Goal: Task Accomplishment & Management: Use online tool/utility

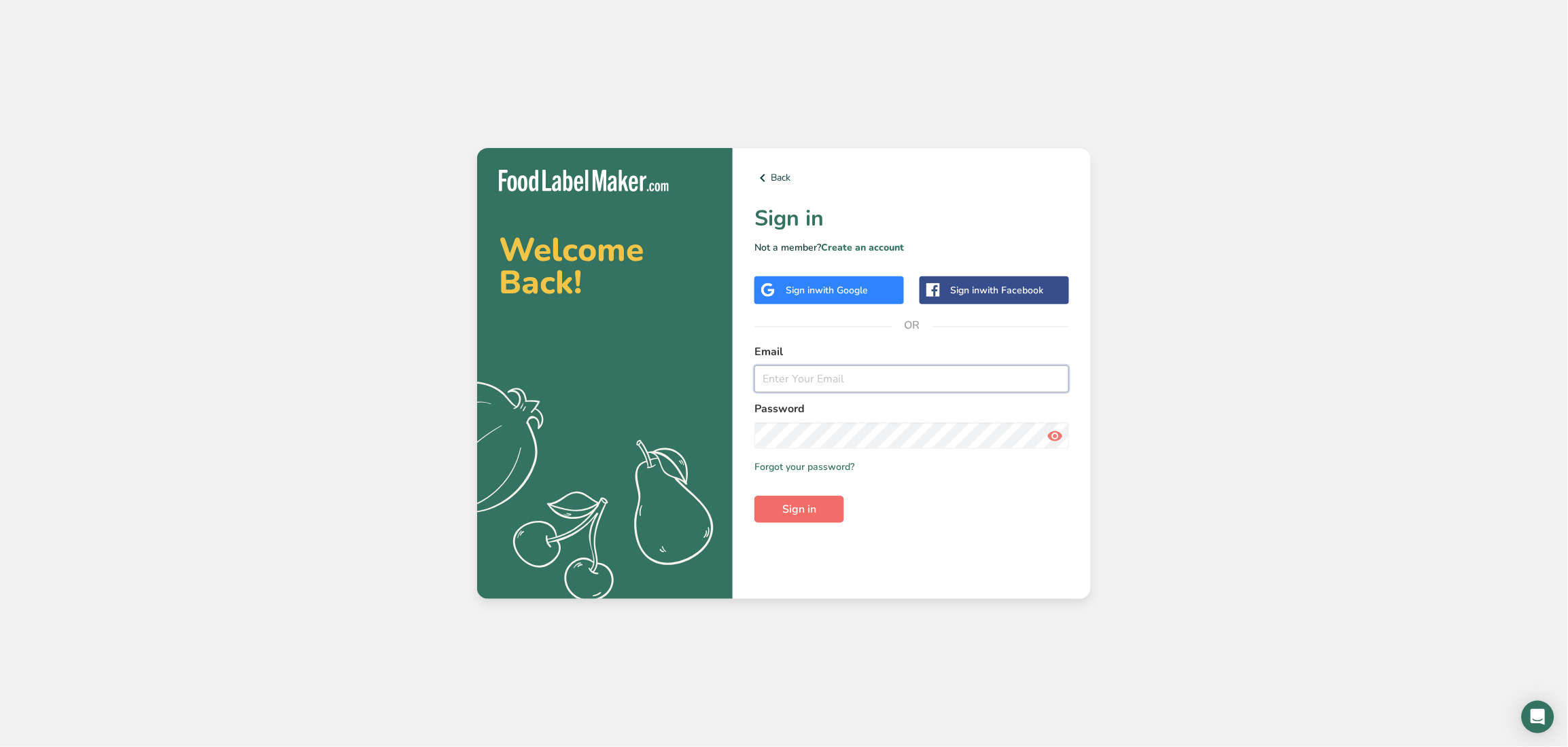
type input "[EMAIL_ADDRESS][DOMAIN_NAME]"
click at [799, 509] on span "Sign in" at bounding box center [799, 509] width 34 height 16
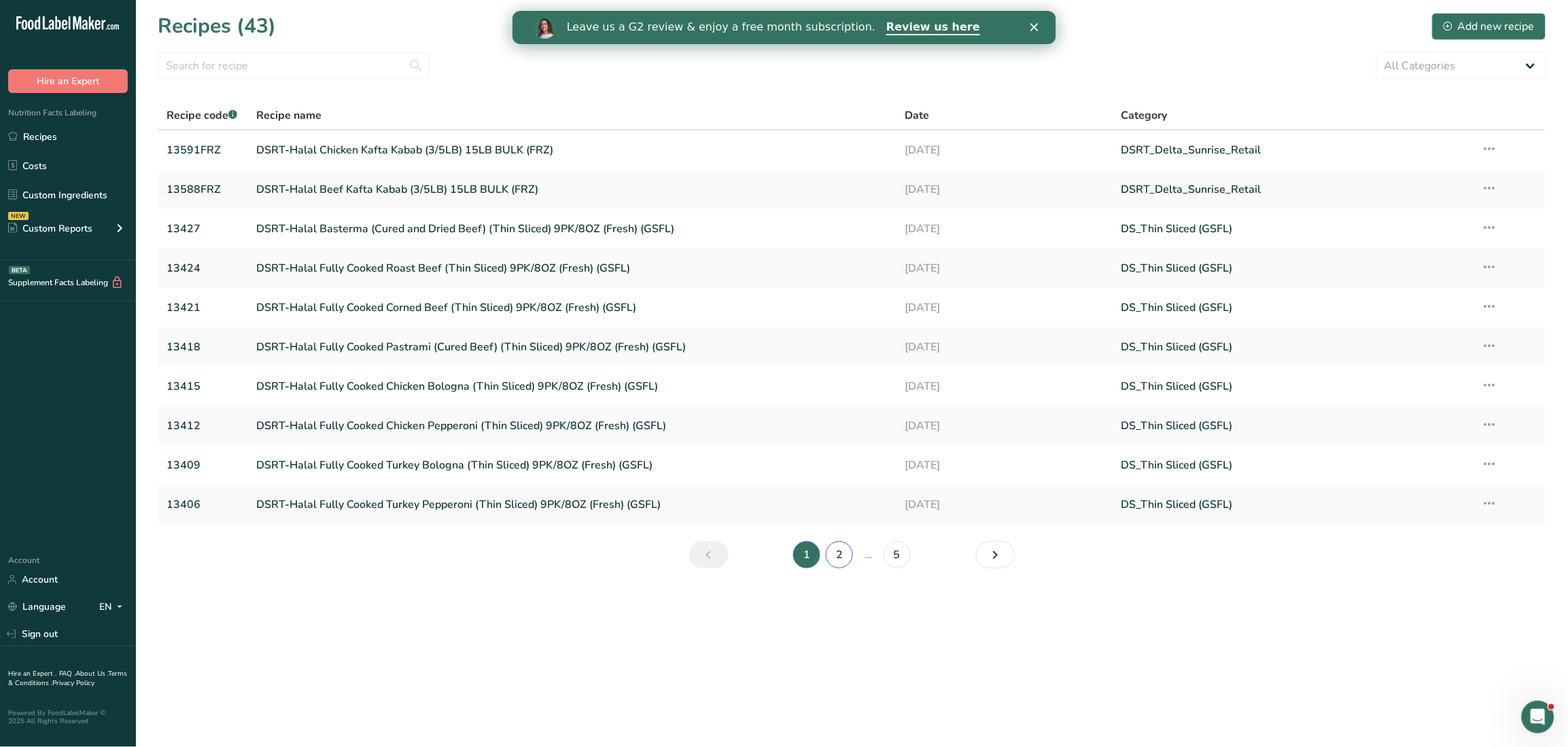
click at [842, 560] on link "2" at bounding box center [839, 555] width 27 height 27
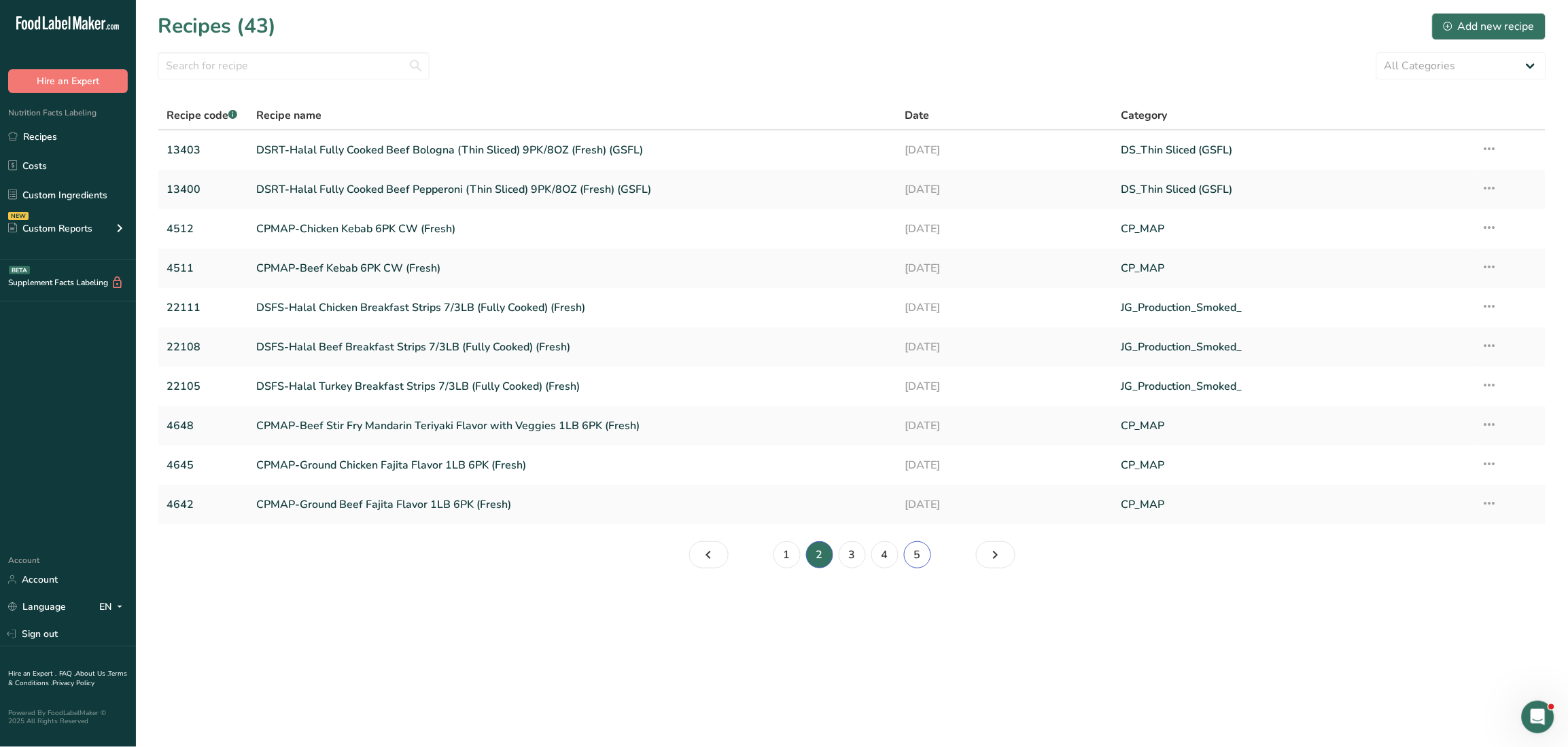
click at [923, 547] on link "5" at bounding box center [917, 555] width 27 height 27
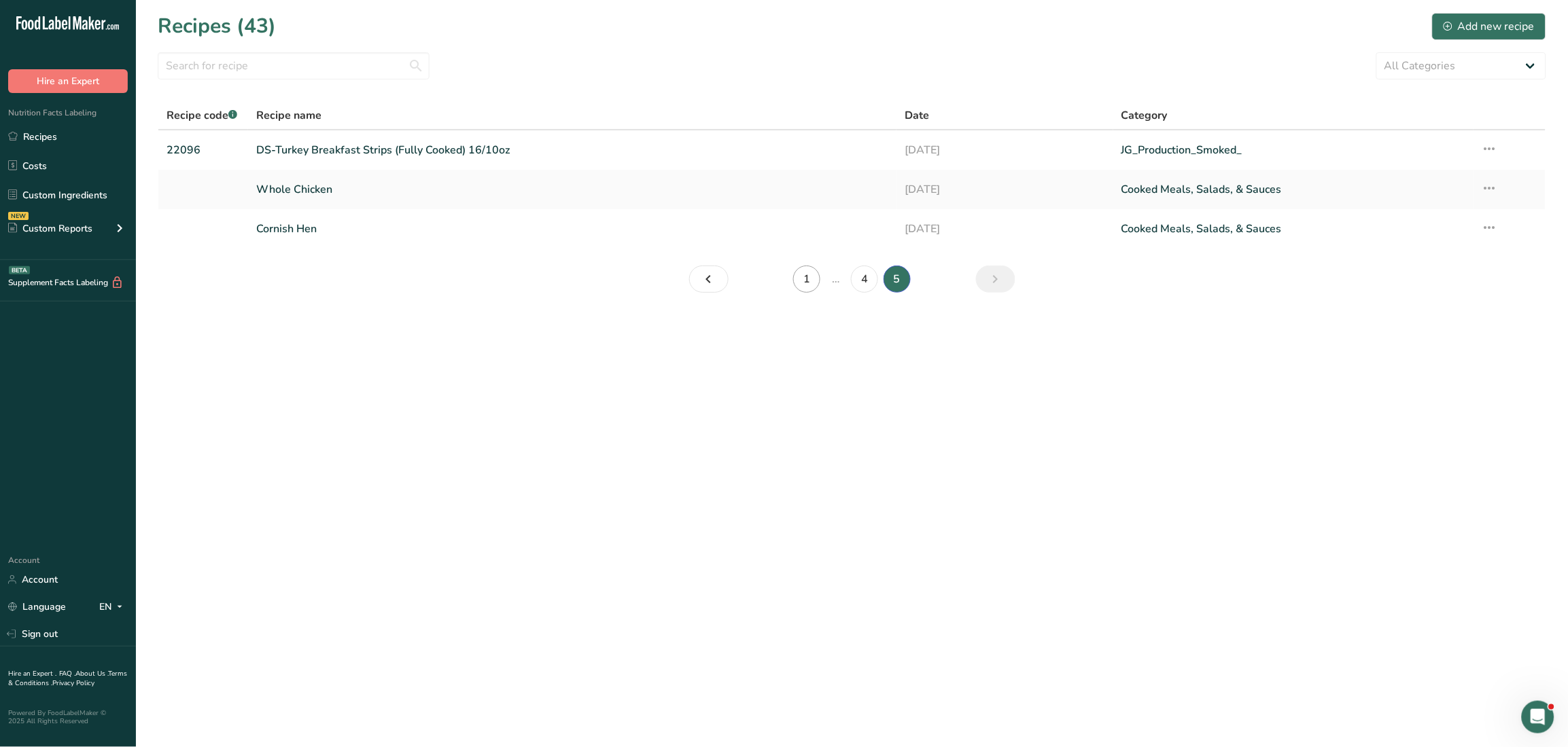
click at [800, 275] on link "1" at bounding box center [806, 279] width 27 height 27
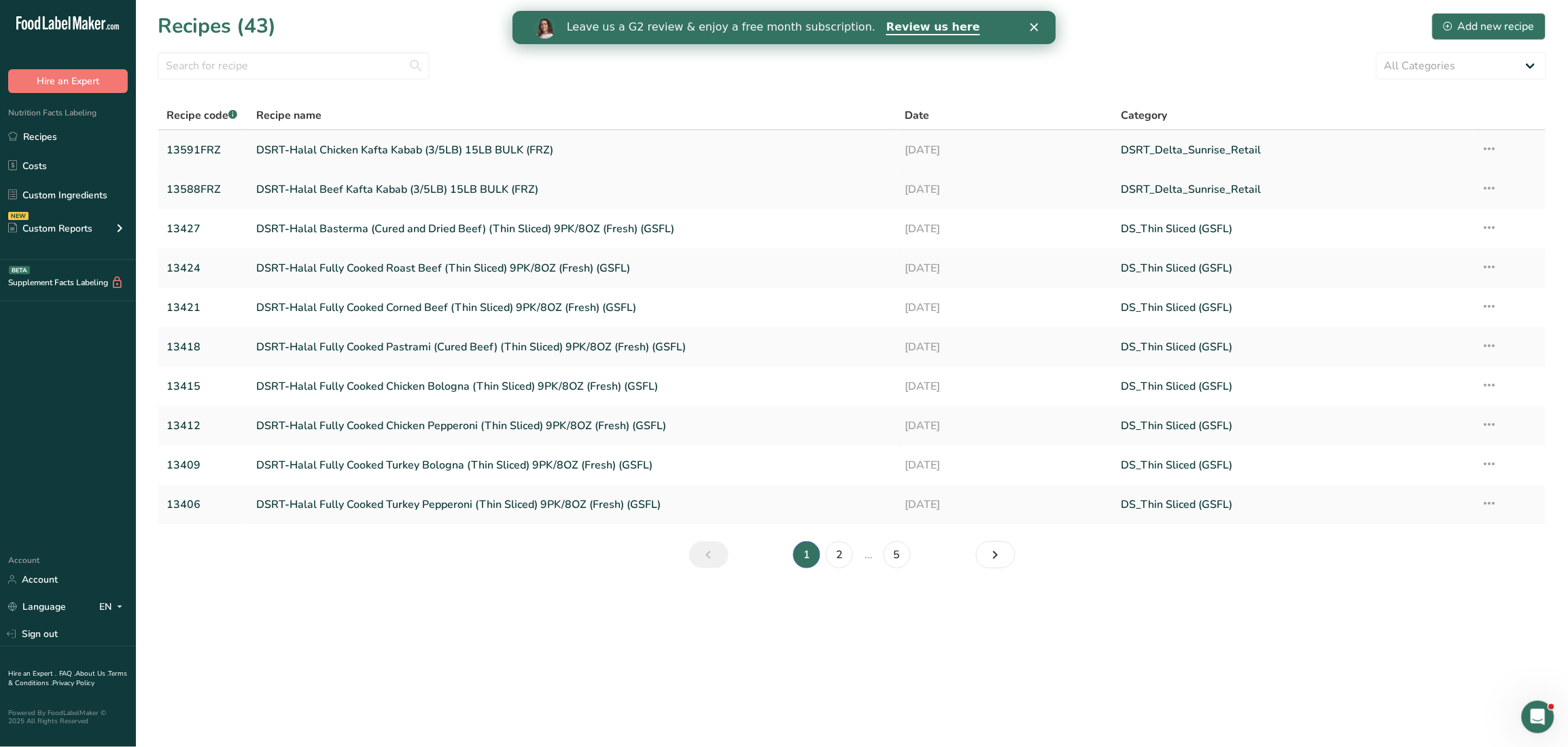
click at [443, 142] on link "DSRT-Halal Chicken Kafta Kabab (3/5LB) 15LB BULK (FRZ)" at bounding box center [572, 150] width 632 height 29
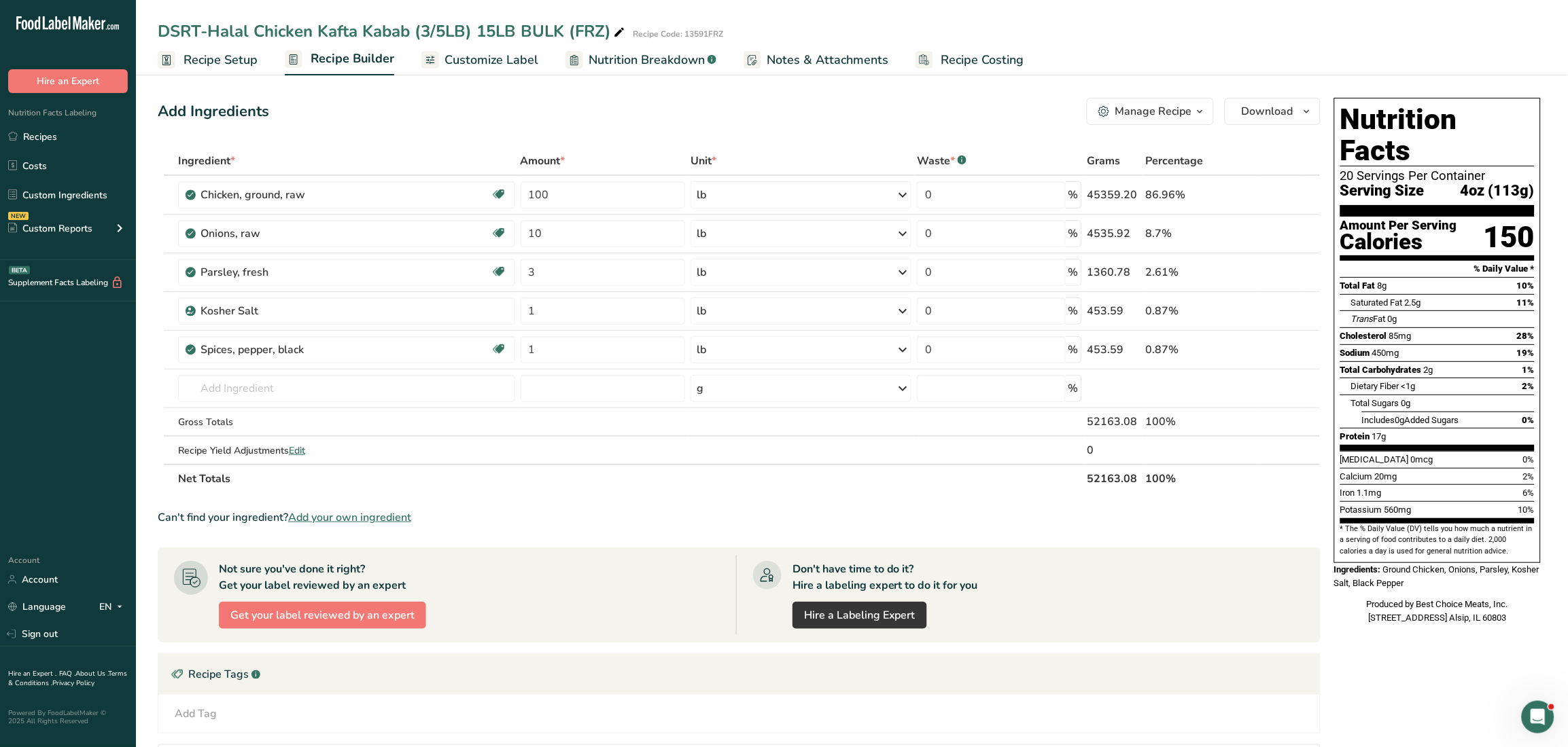
click at [509, 51] on span "Customize Label" at bounding box center [491, 60] width 94 height 19
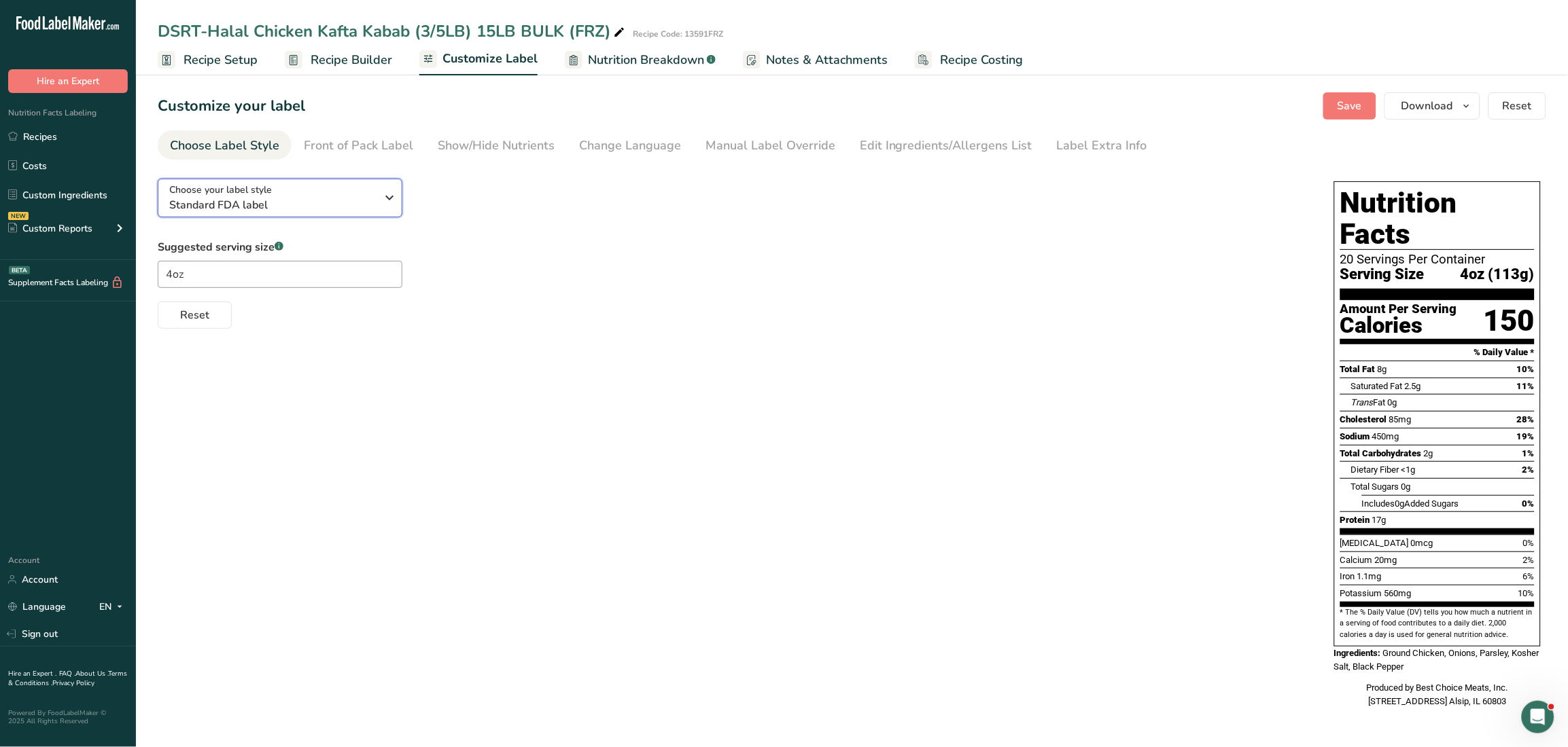
click at [397, 200] on button "Choose your label style Standard FDA label" at bounding box center [279, 198] width 244 height 38
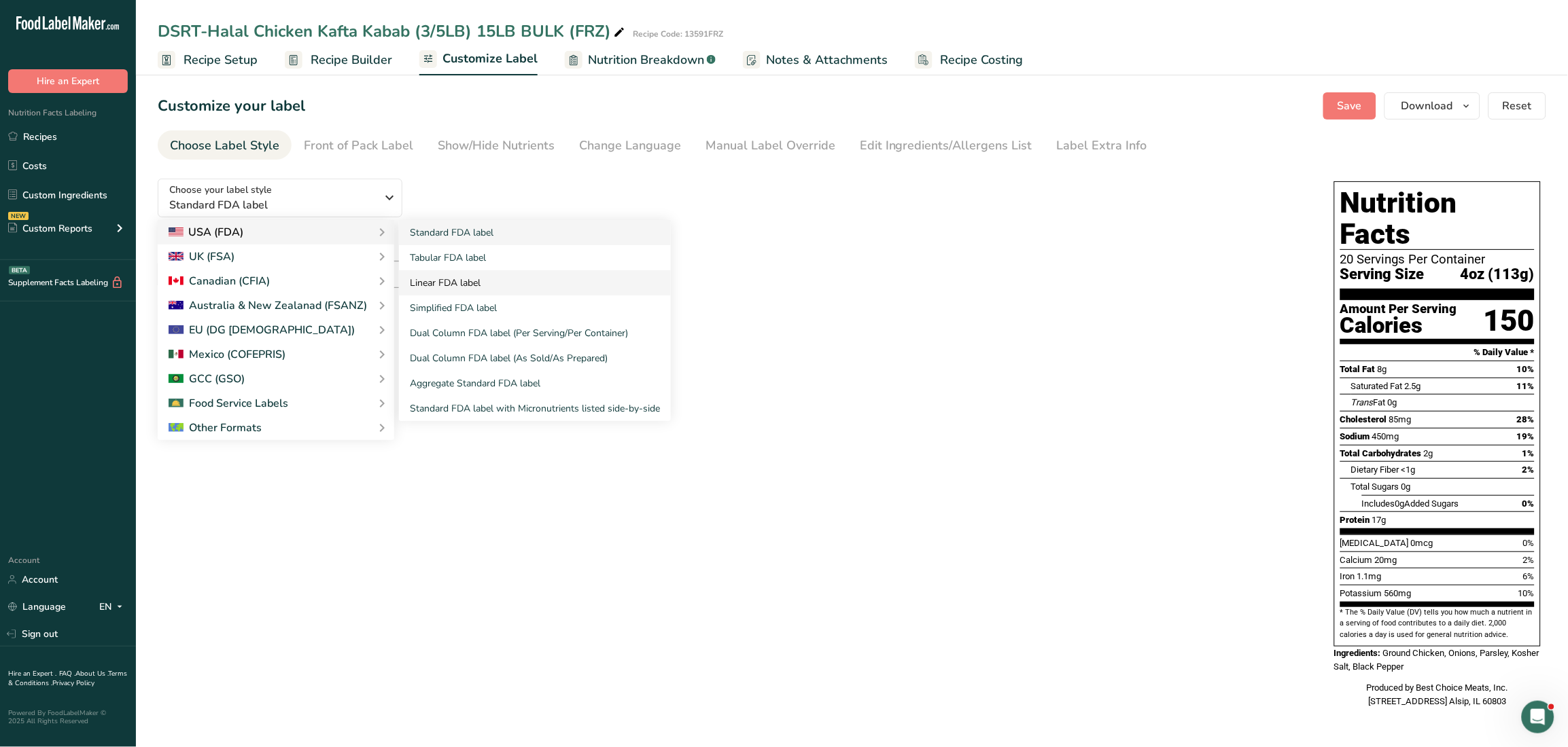
click at [473, 284] on link "Linear FDA label" at bounding box center [535, 283] width 272 height 25
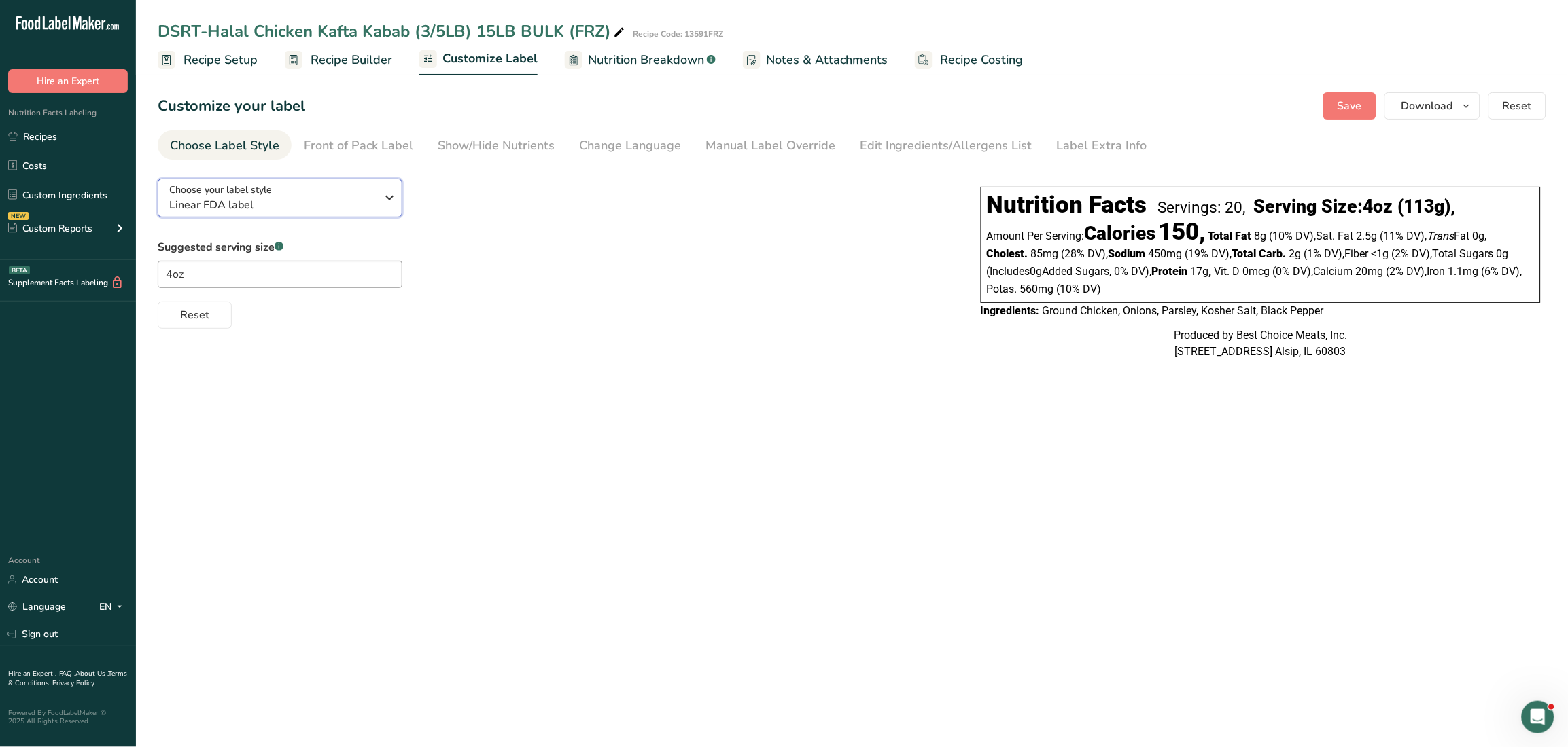
click at [375, 193] on div "Choose your label style Linear FDA label" at bounding box center [273, 198] width 208 height 30
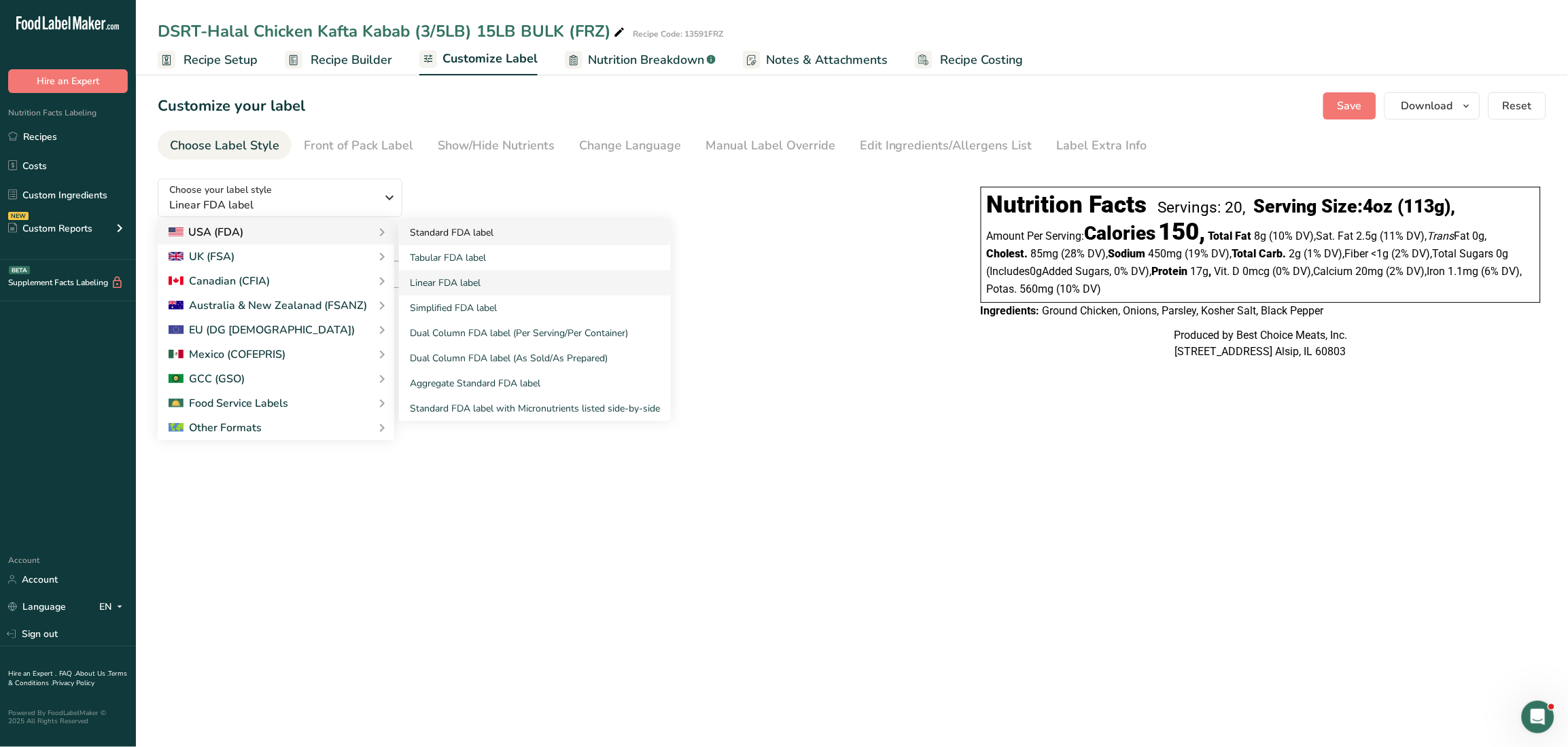
click at [464, 234] on link "Standard FDA label" at bounding box center [535, 233] width 272 height 25
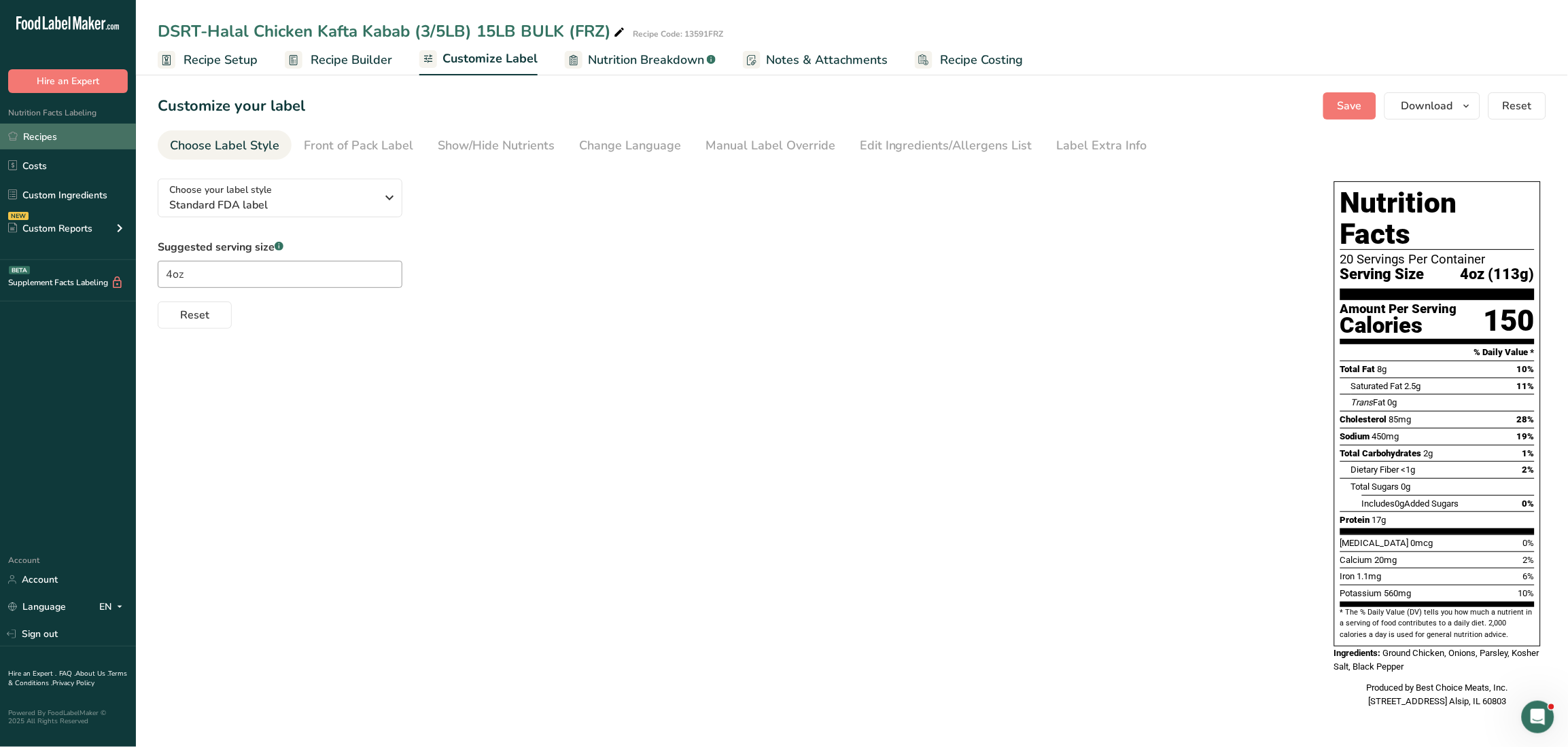
click at [30, 140] on link "Recipes" at bounding box center [68, 136] width 136 height 26
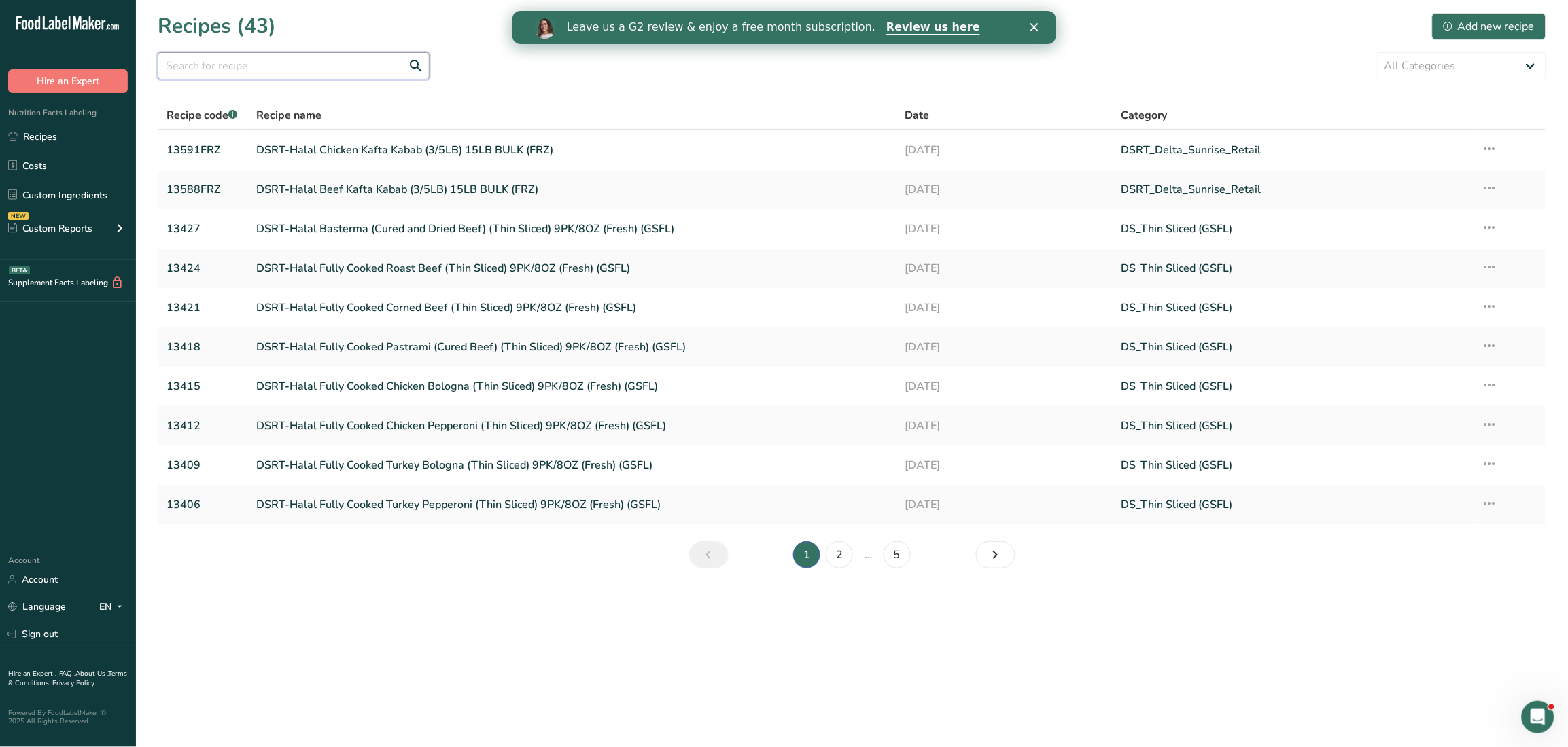
click at [226, 72] on input "text" at bounding box center [294, 65] width 272 height 27
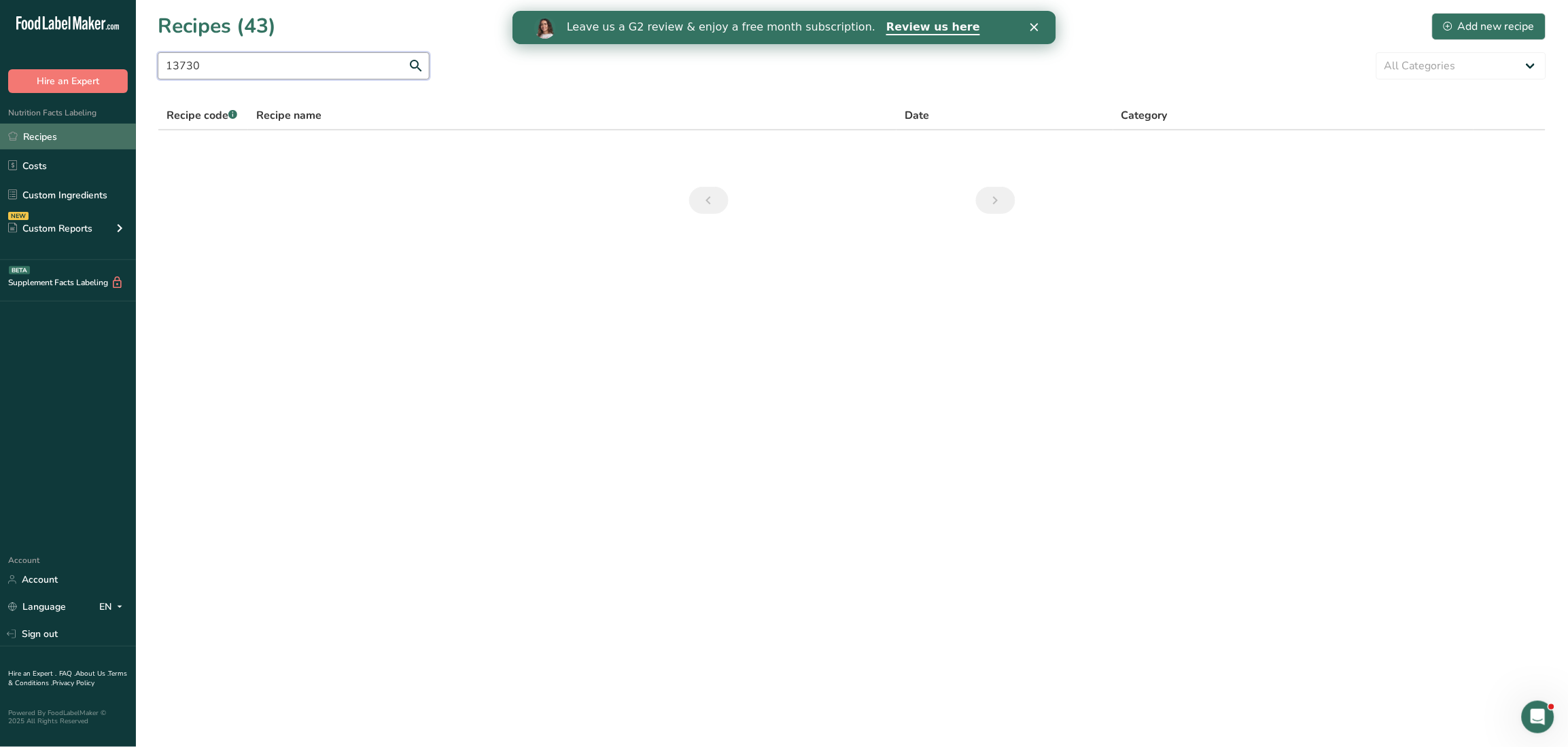
type input "13730"
click at [49, 137] on link "Recipes" at bounding box center [68, 136] width 136 height 26
click at [1036, 27] on icon "Close" at bounding box center [1033, 27] width 8 height 8
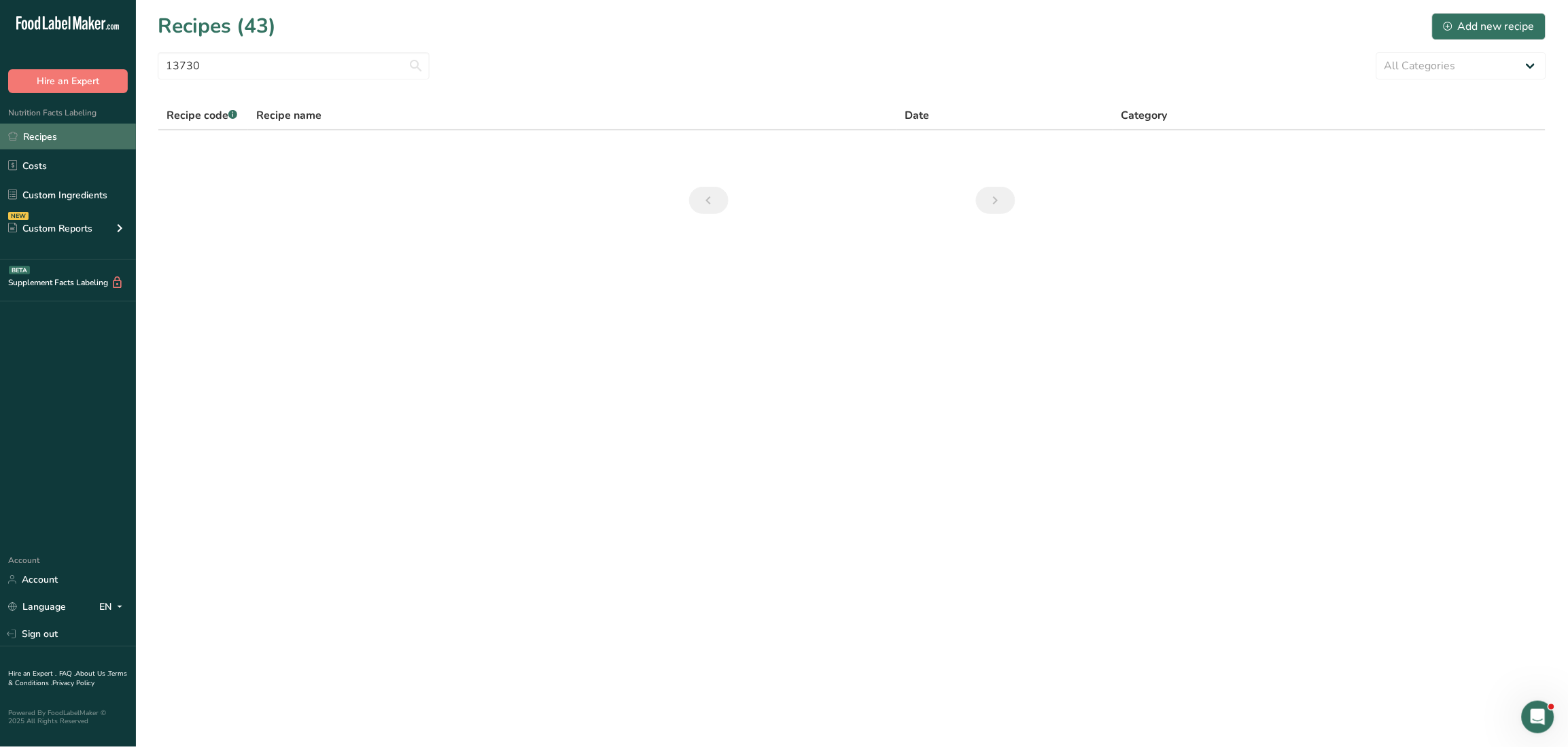
click at [34, 132] on link "Recipes" at bounding box center [68, 136] width 136 height 26
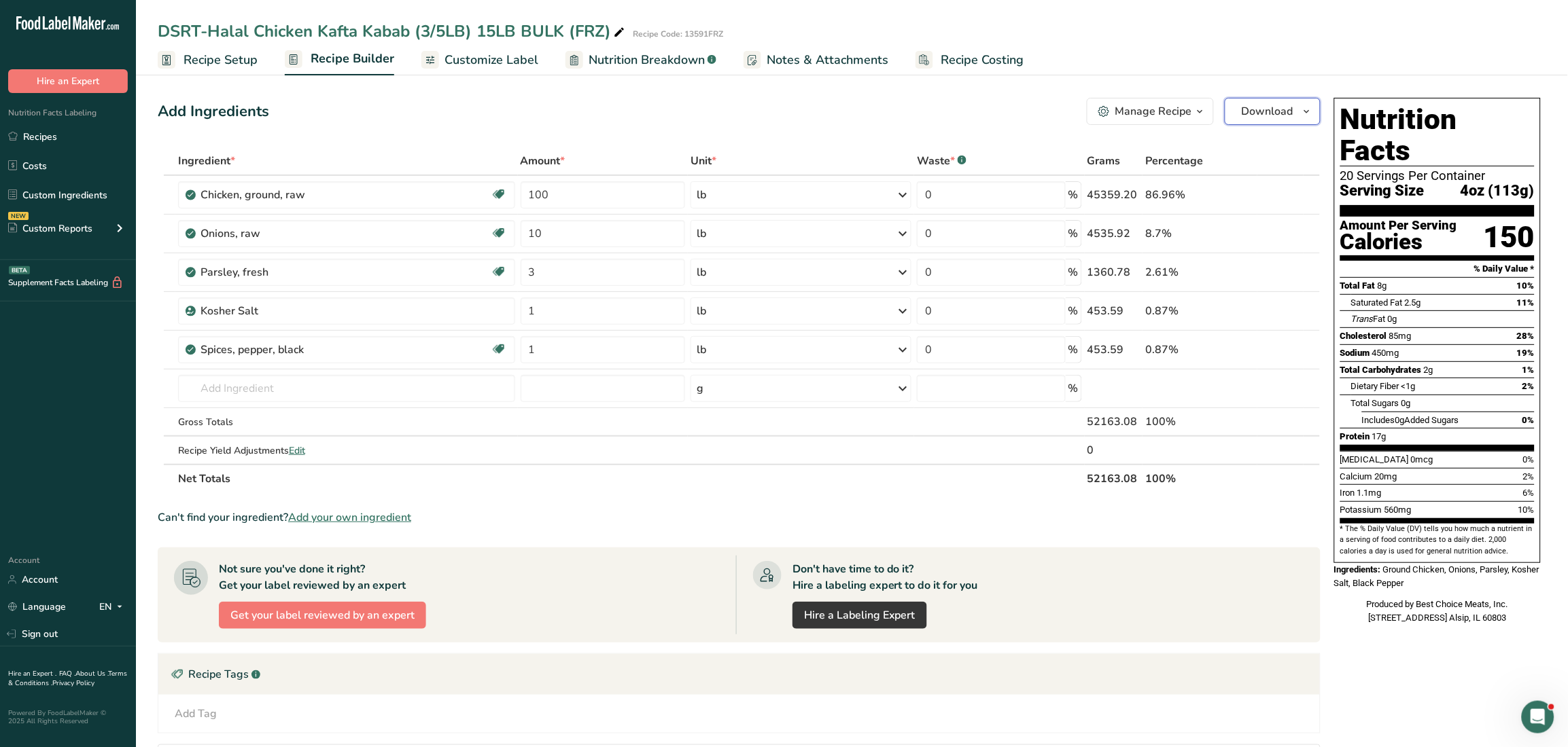
click at [1249, 106] on span "Download" at bounding box center [1267, 111] width 52 height 16
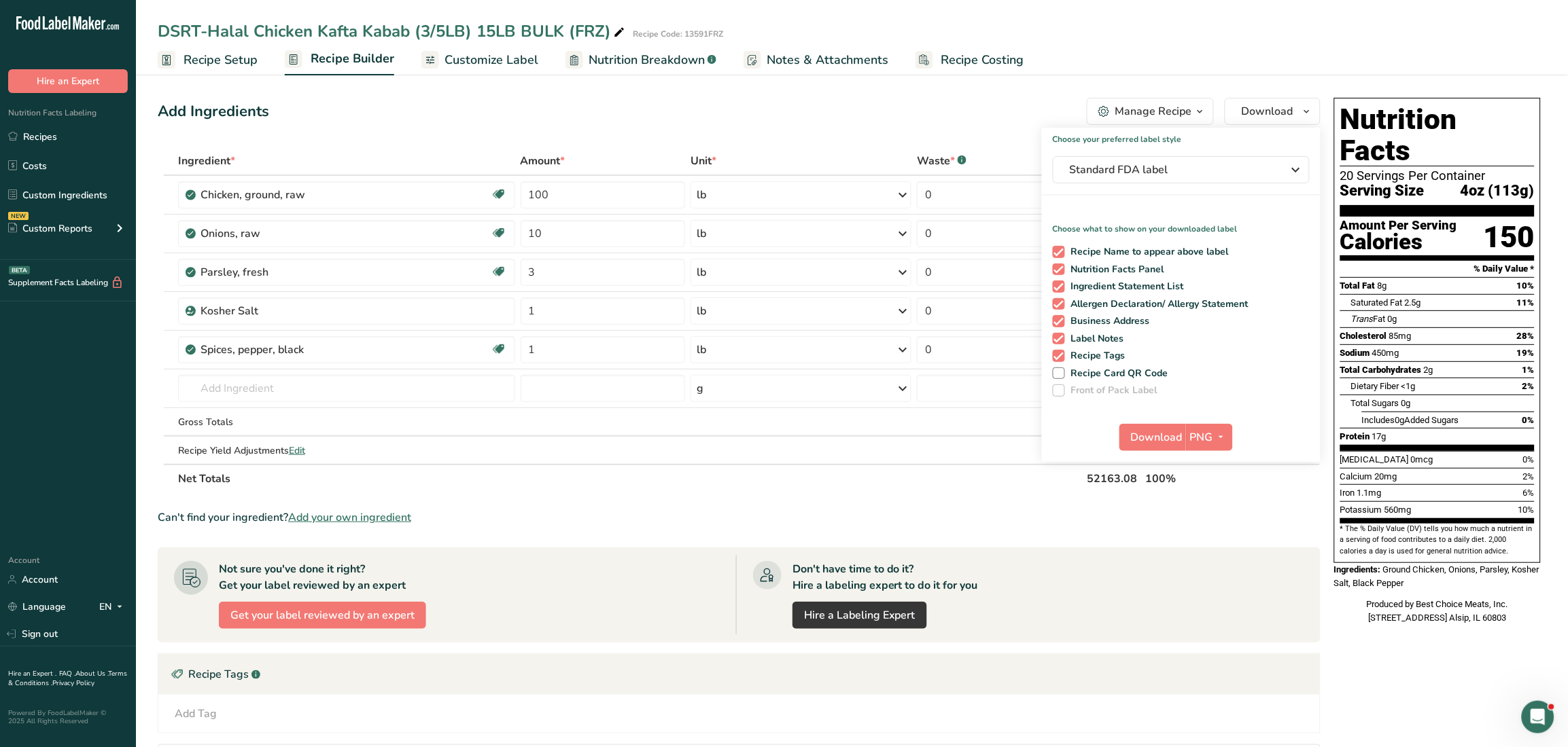
click at [1235, 72] on ul "Recipe Setup Recipe Builder Customize Label Nutrition Breakdown .a-a{fill:#3473…" at bounding box center [852, 60] width 1432 height 32
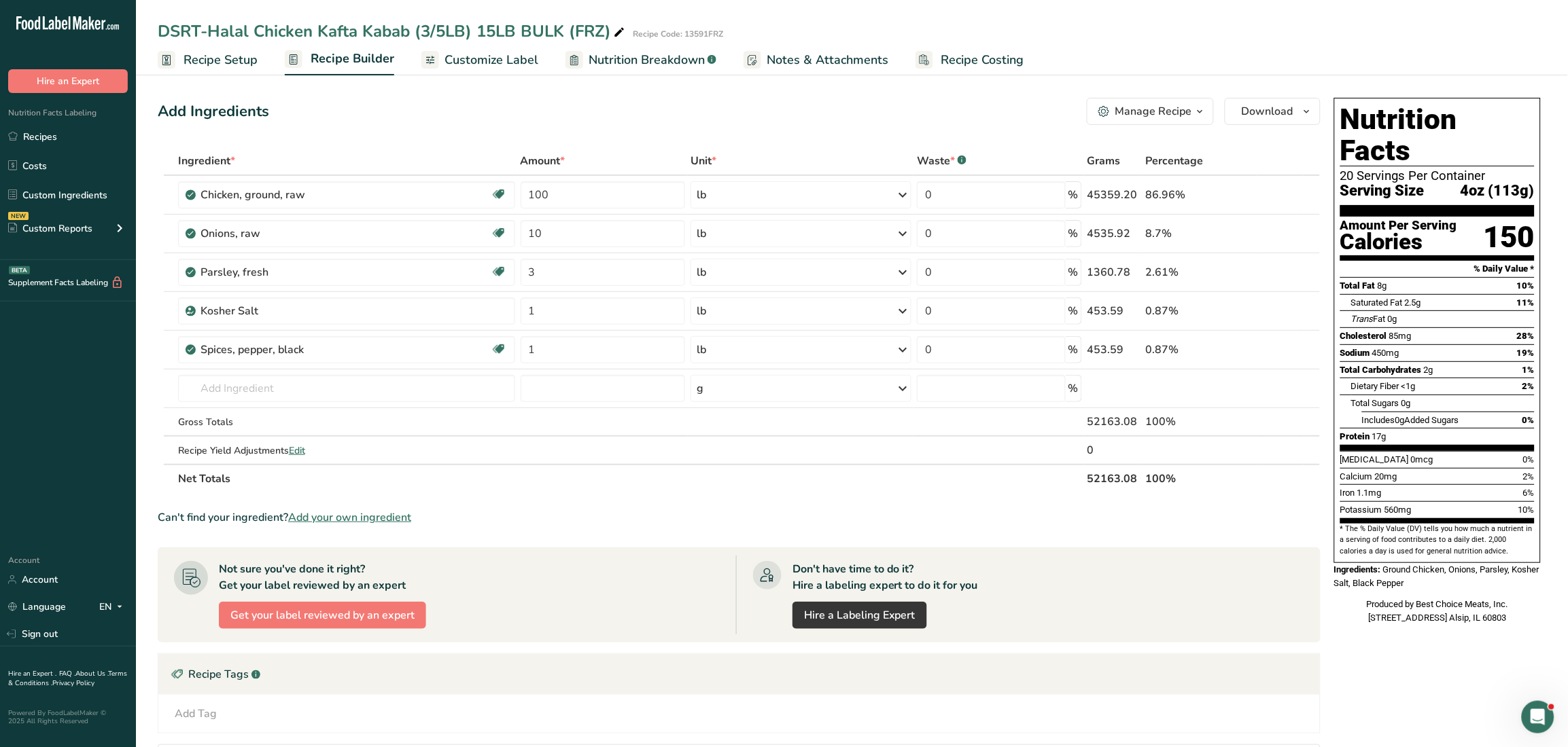
click at [474, 60] on span "Customize Label" at bounding box center [491, 60] width 94 height 19
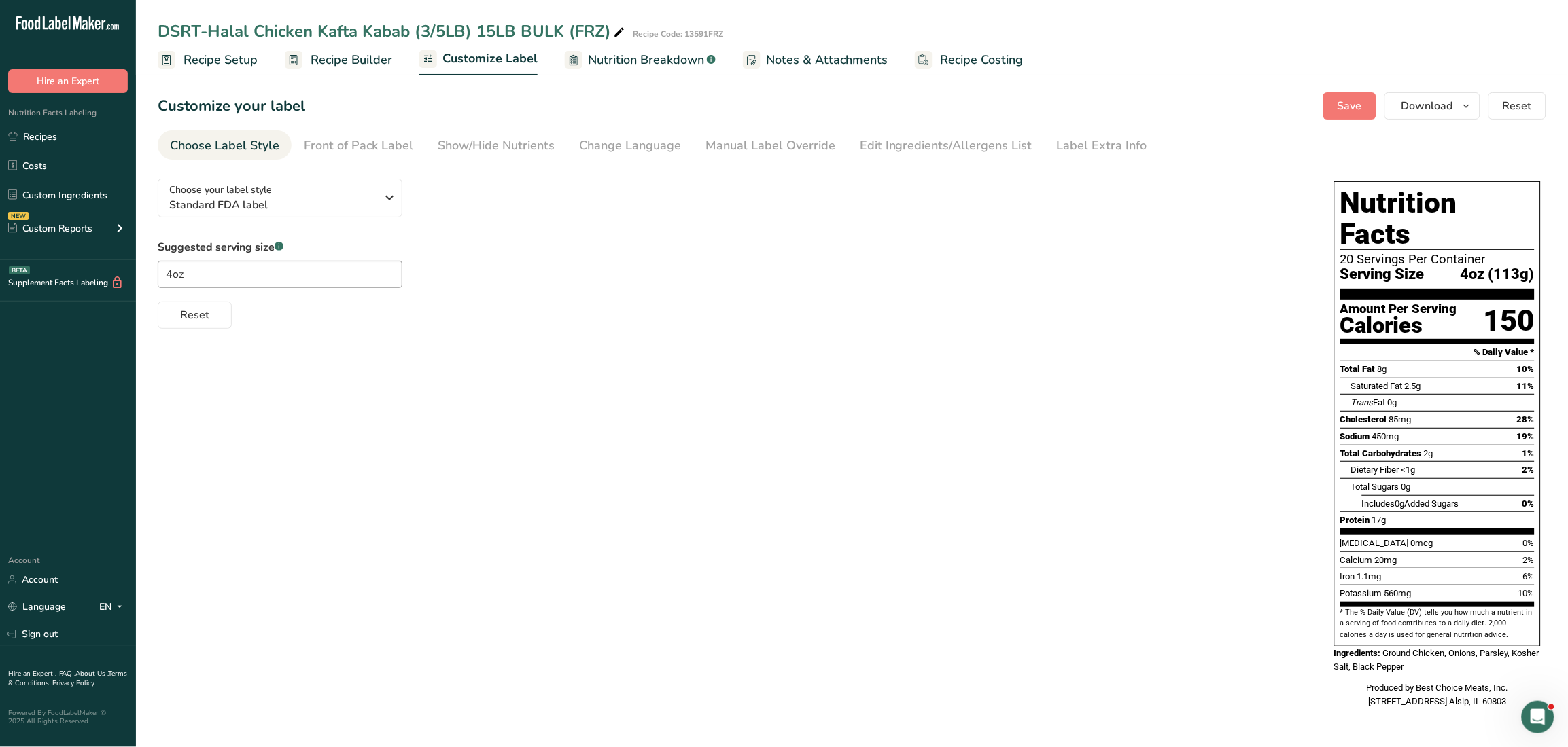
click at [371, 176] on div "Choose your label style Standard FDA label USA (FDA) Standard FDA label Tabular…" at bounding box center [732, 249] width 1149 height 161
click at [388, 212] on button "Choose your label style Standard FDA label" at bounding box center [279, 198] width 244 height 38
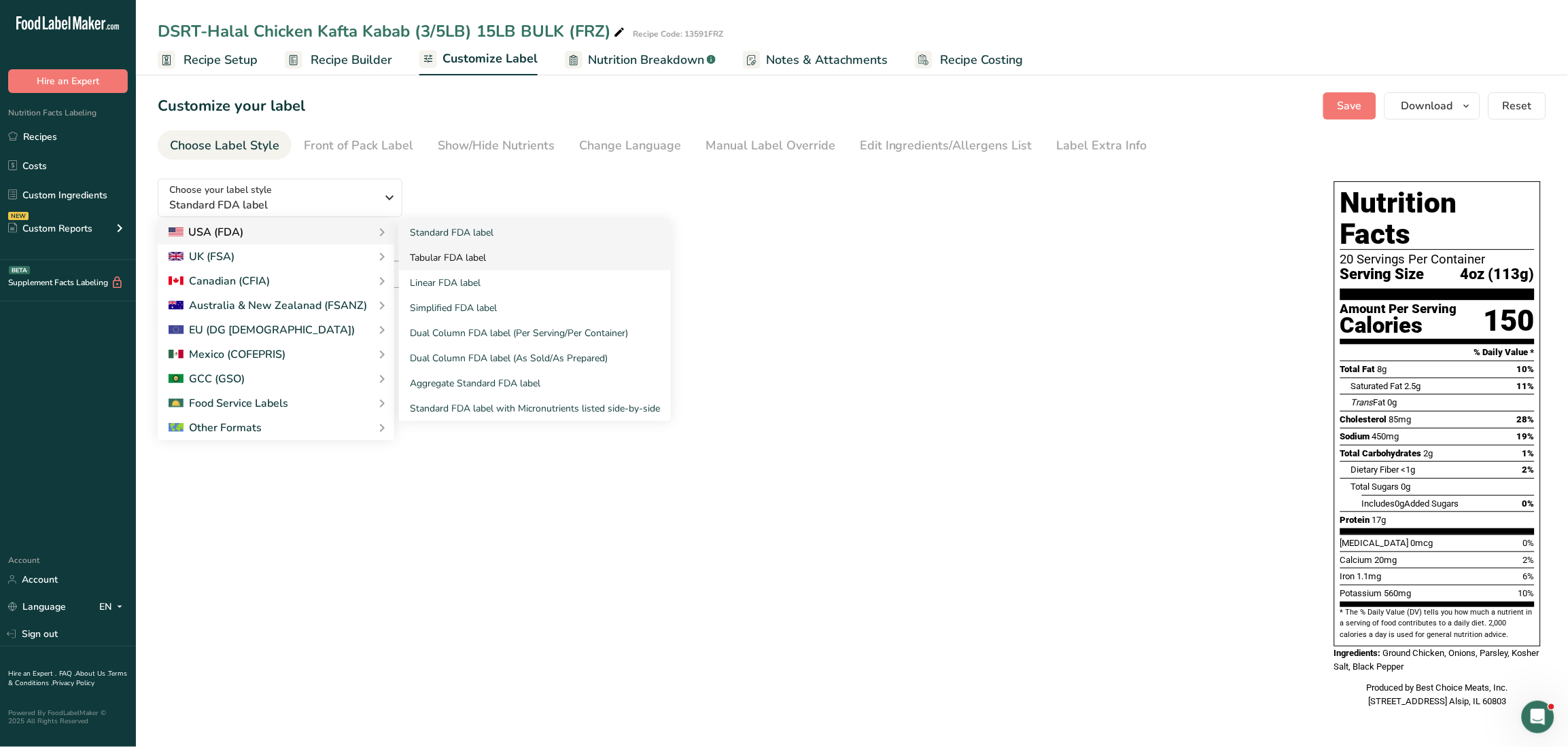
click at [494, 253] on link "Tabular FDA label" at bounding box center [535, 258] width 272 height 25
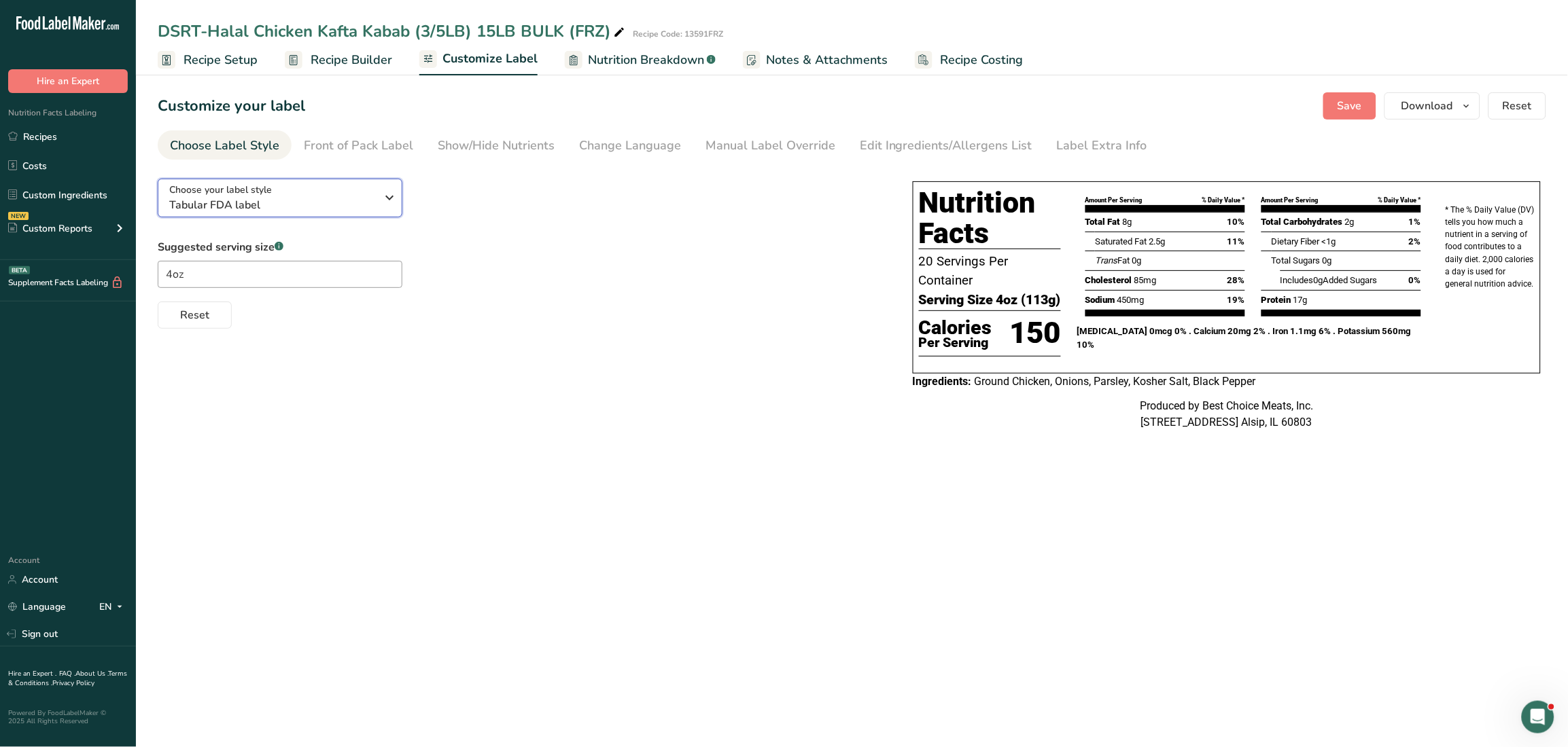
click at [393, 197] on icon "button" at bounding box center [390, 197] width 16 height 24
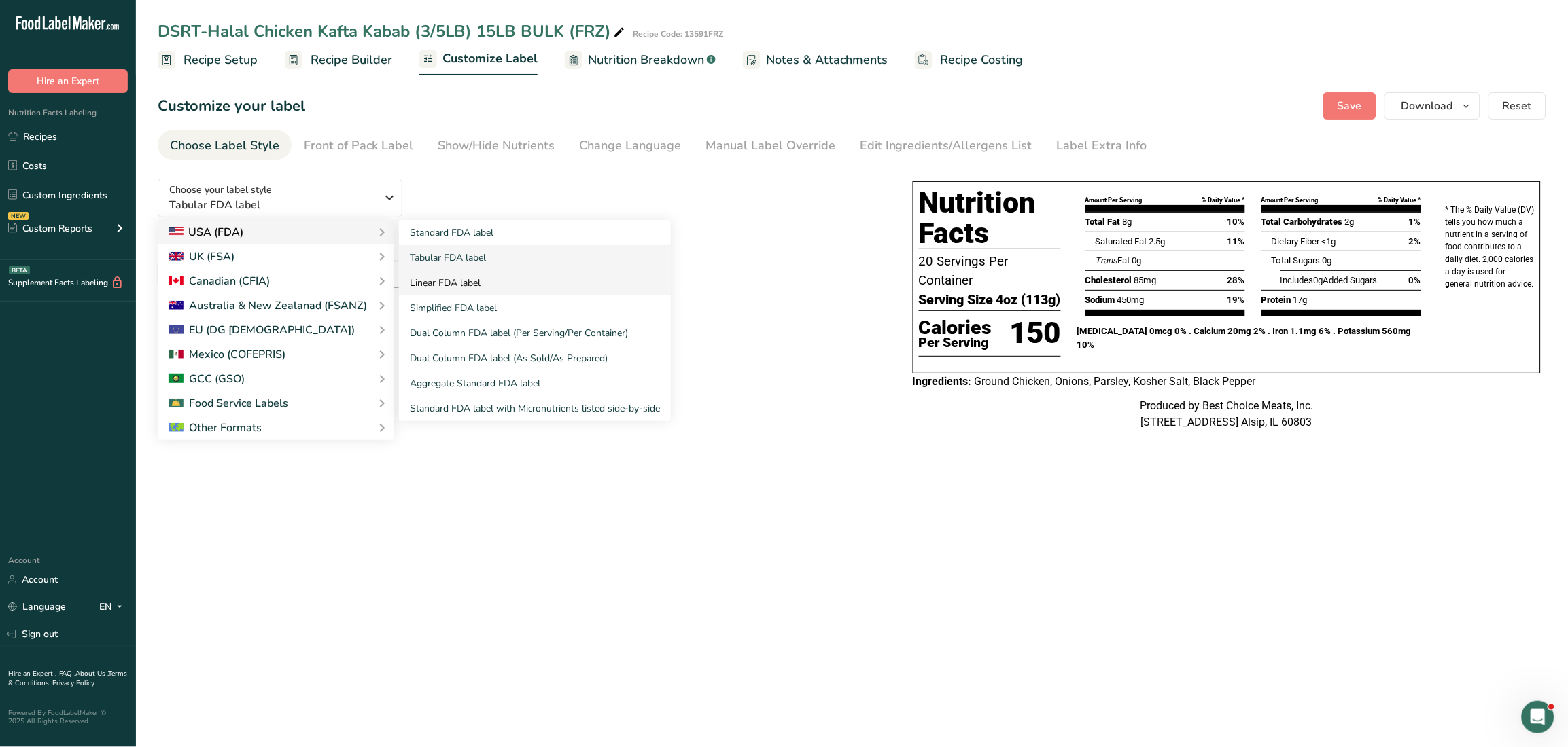
click at [422, 278] on link "Linear FDA label" at bounding box center [535, 283] width 272 height 25
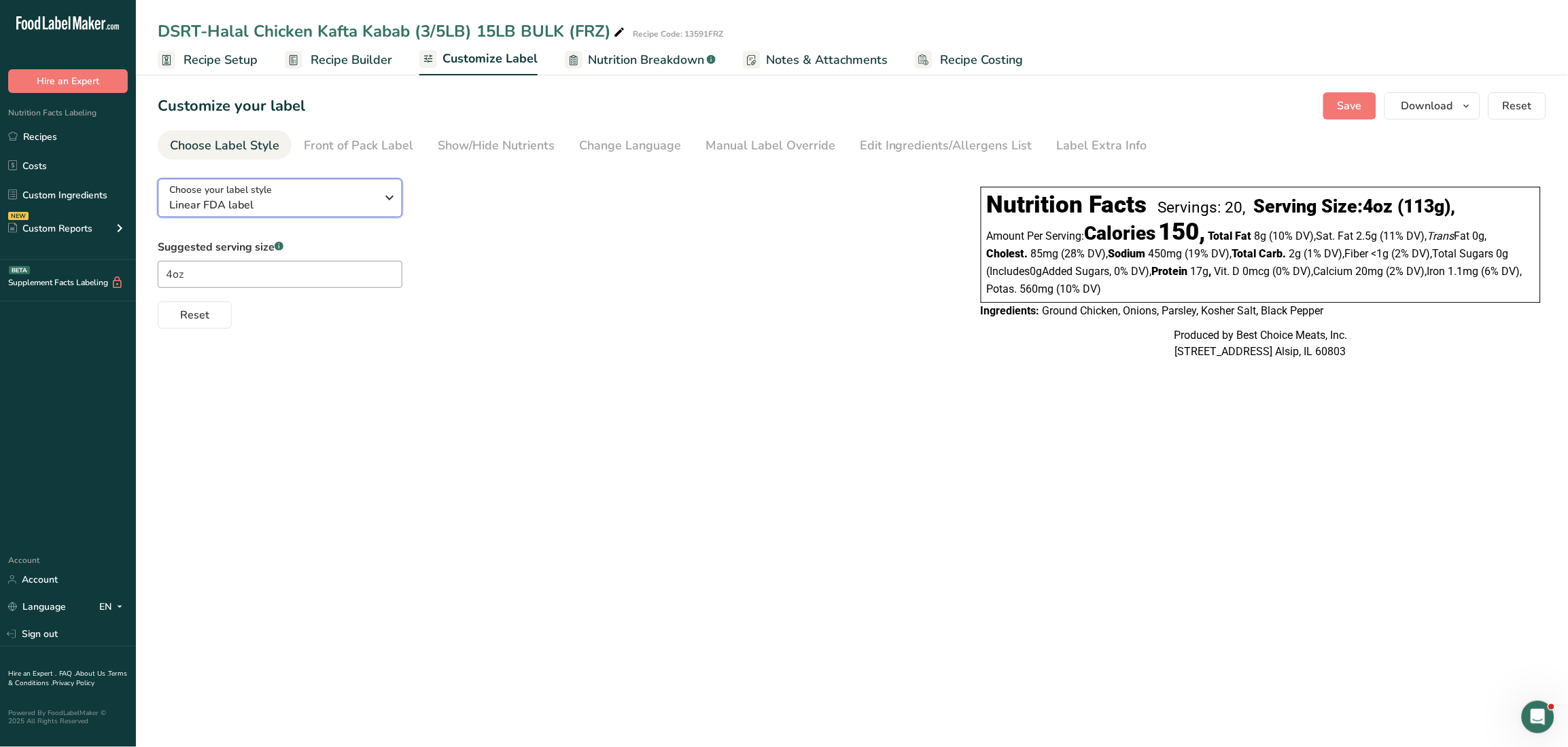
click at [386, 199] on icon "button" at bounding box center [390, 197] width 16 height 24
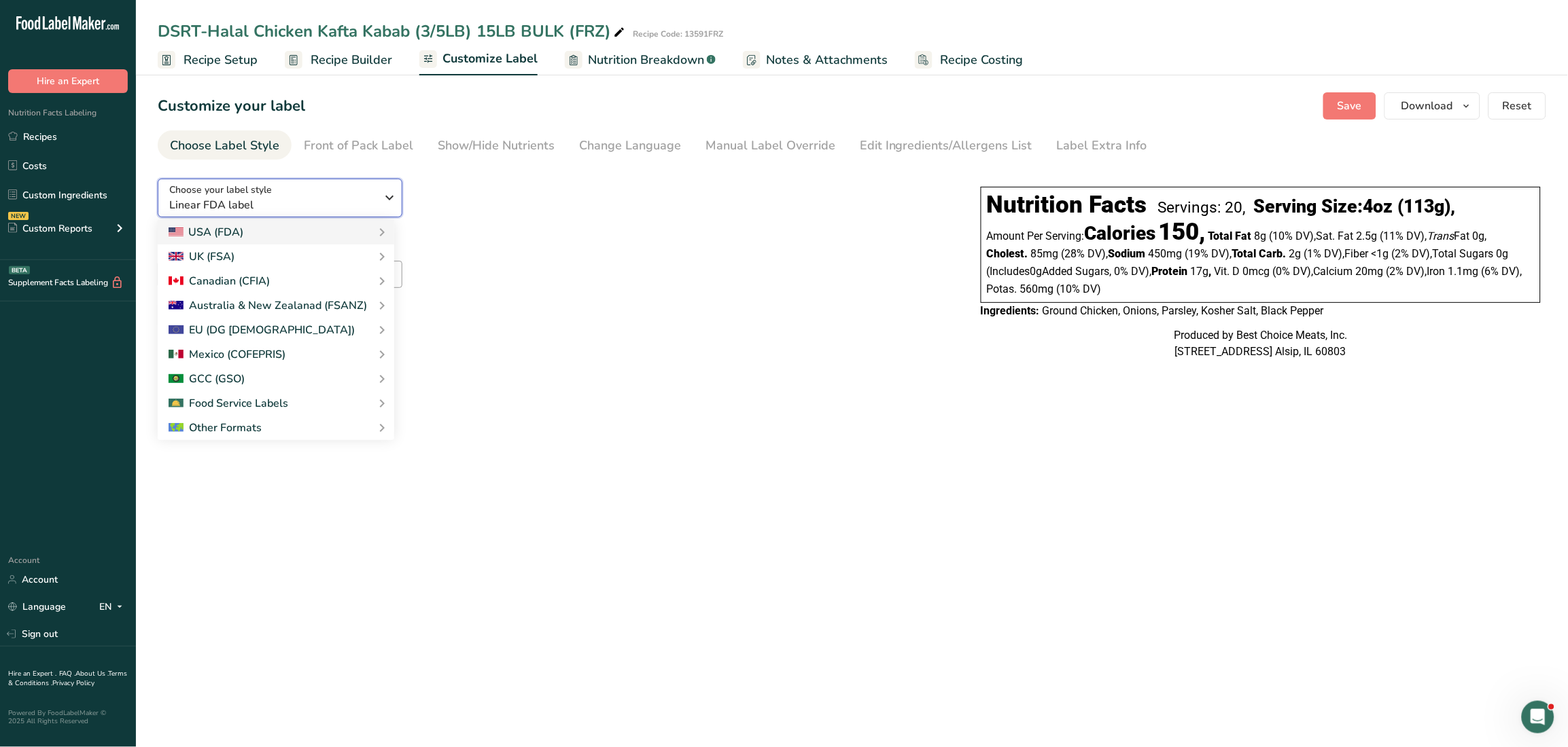
click at [382, 195] on icon "button" at bounding box center [390, 197] width 16 height 24
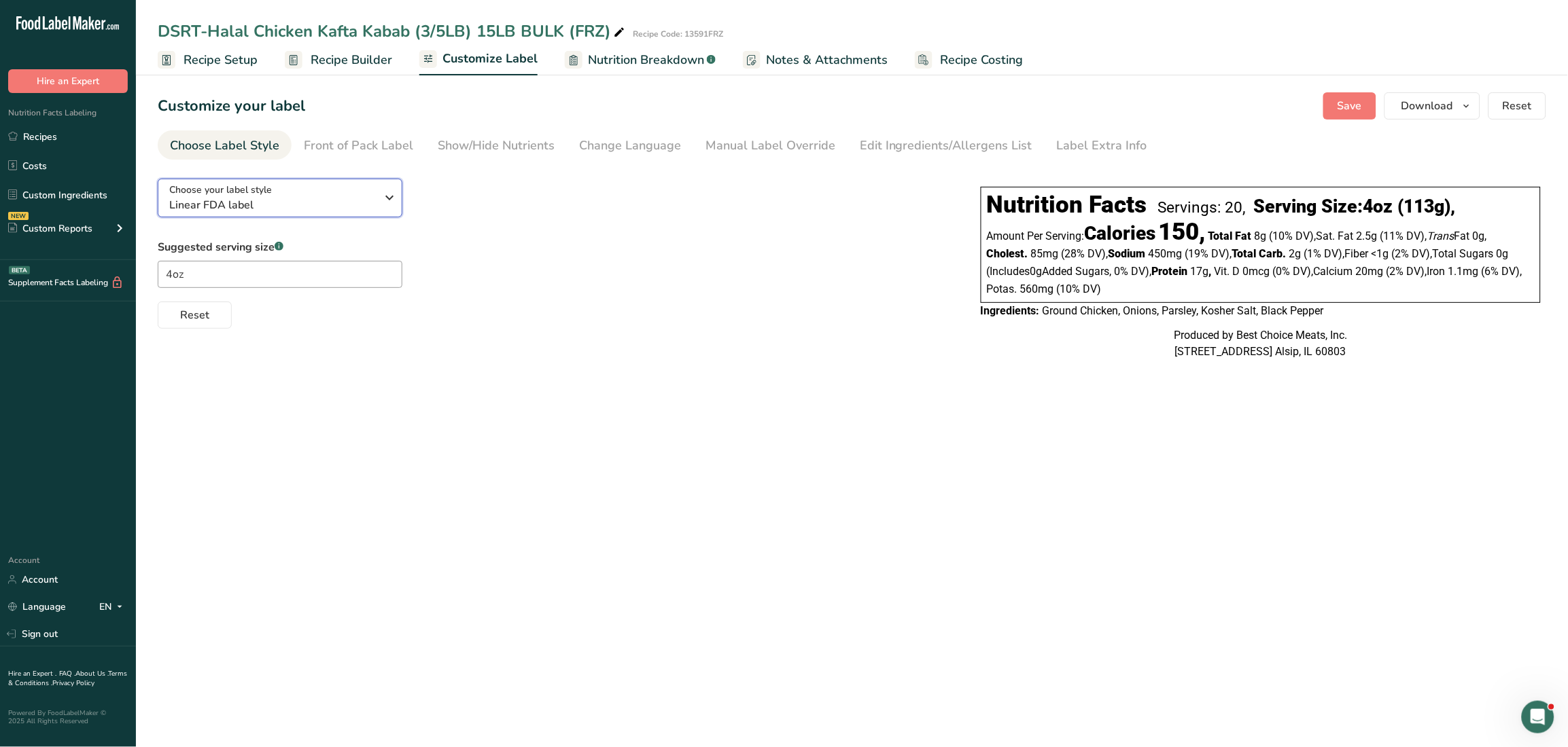
click at [382, 195] on icon "button" at bounding box center [390, 197] width 16 height 24
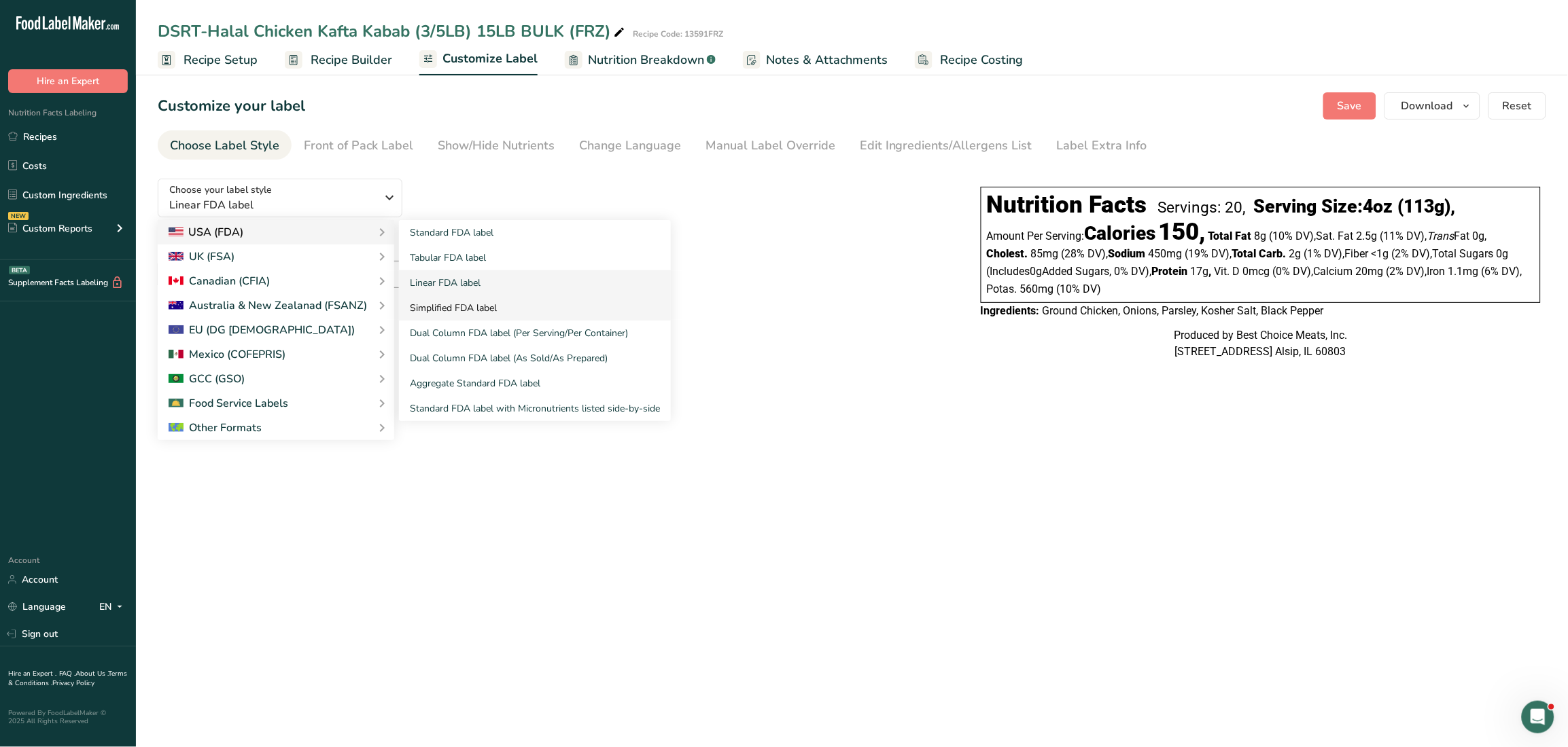
click at [475, 298] on link "Simplified FDA label" at bounding box center [535, 308] width 272 height 25
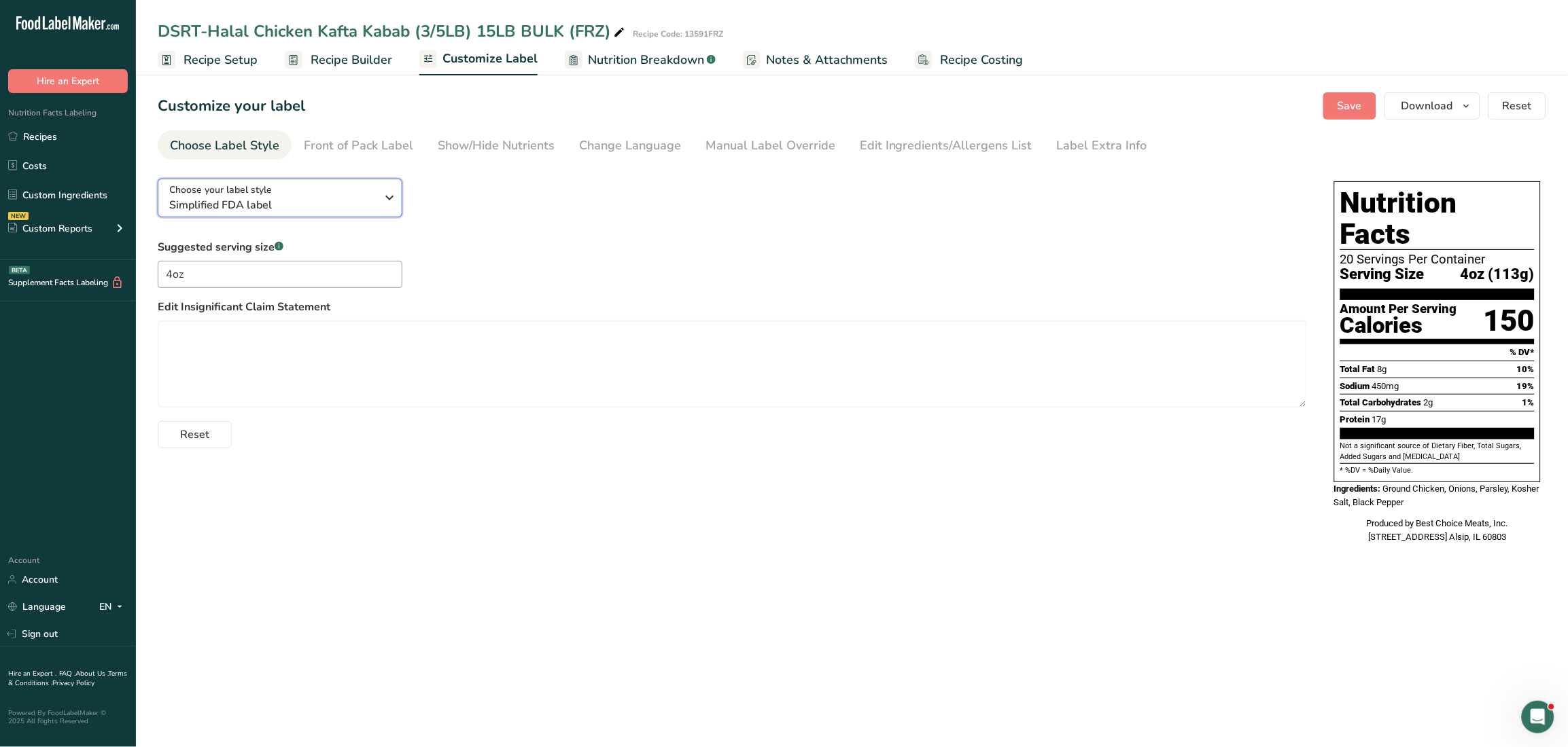
click at [362, 191] on div "Choose your label style Simplified FDA label" at bounding box center [273, 198] width 208 height 30
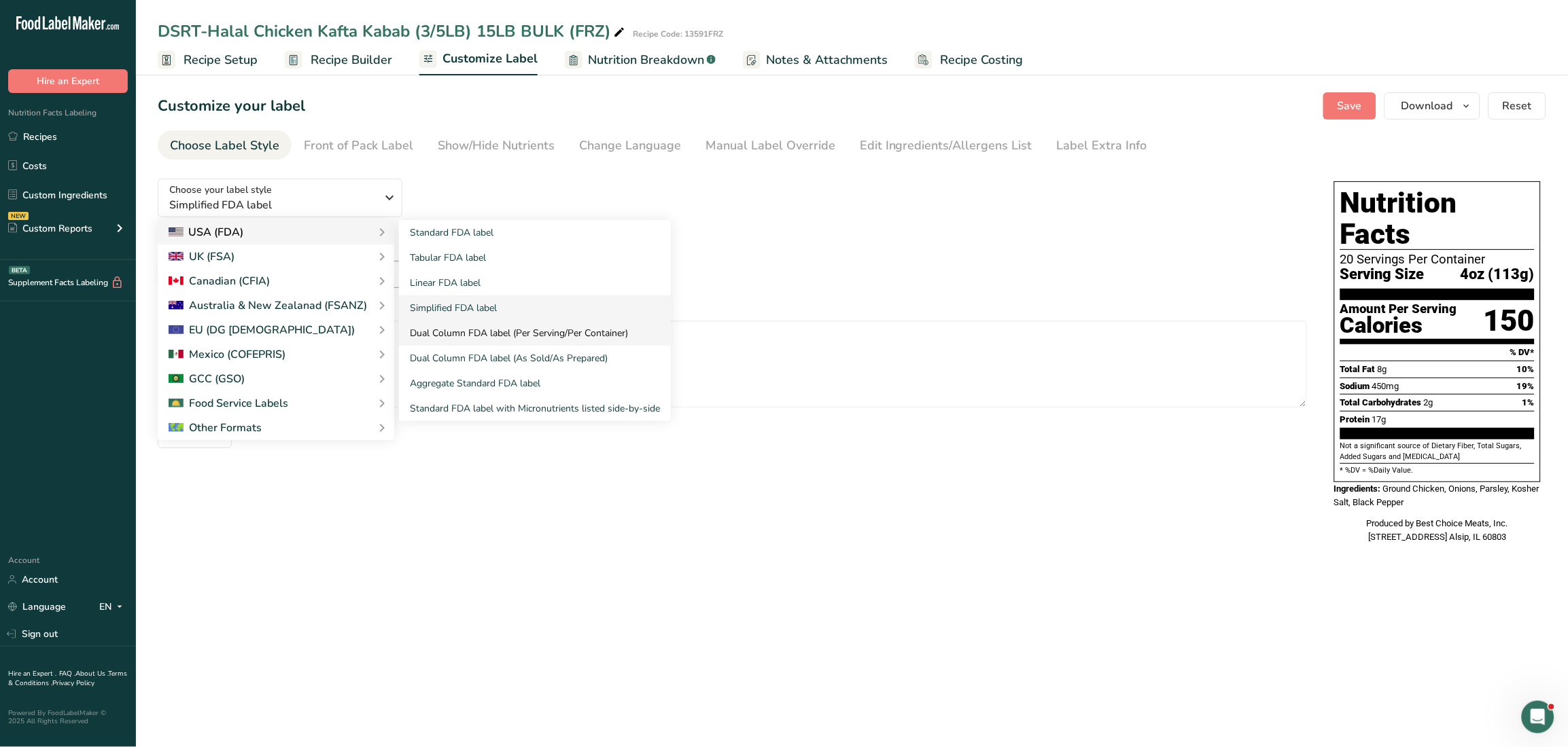
click at [487, 333] on link "Dual Column FDA label (Per Serving/Per Container)" at bounding box center [535, 333] width 272 height 25
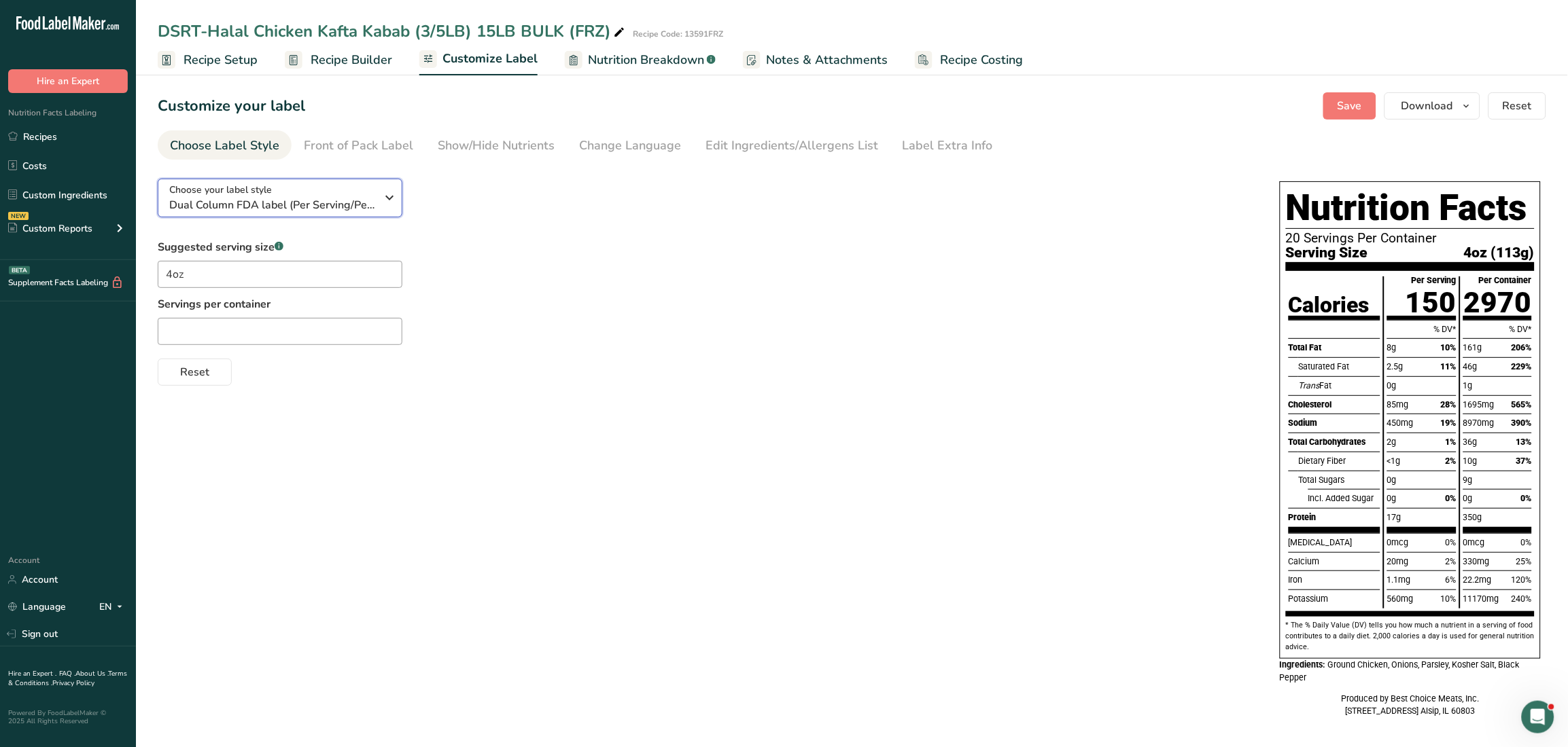
click at [388, 202] on icon "button" at bounding box center [390, 197] width 16 height 24
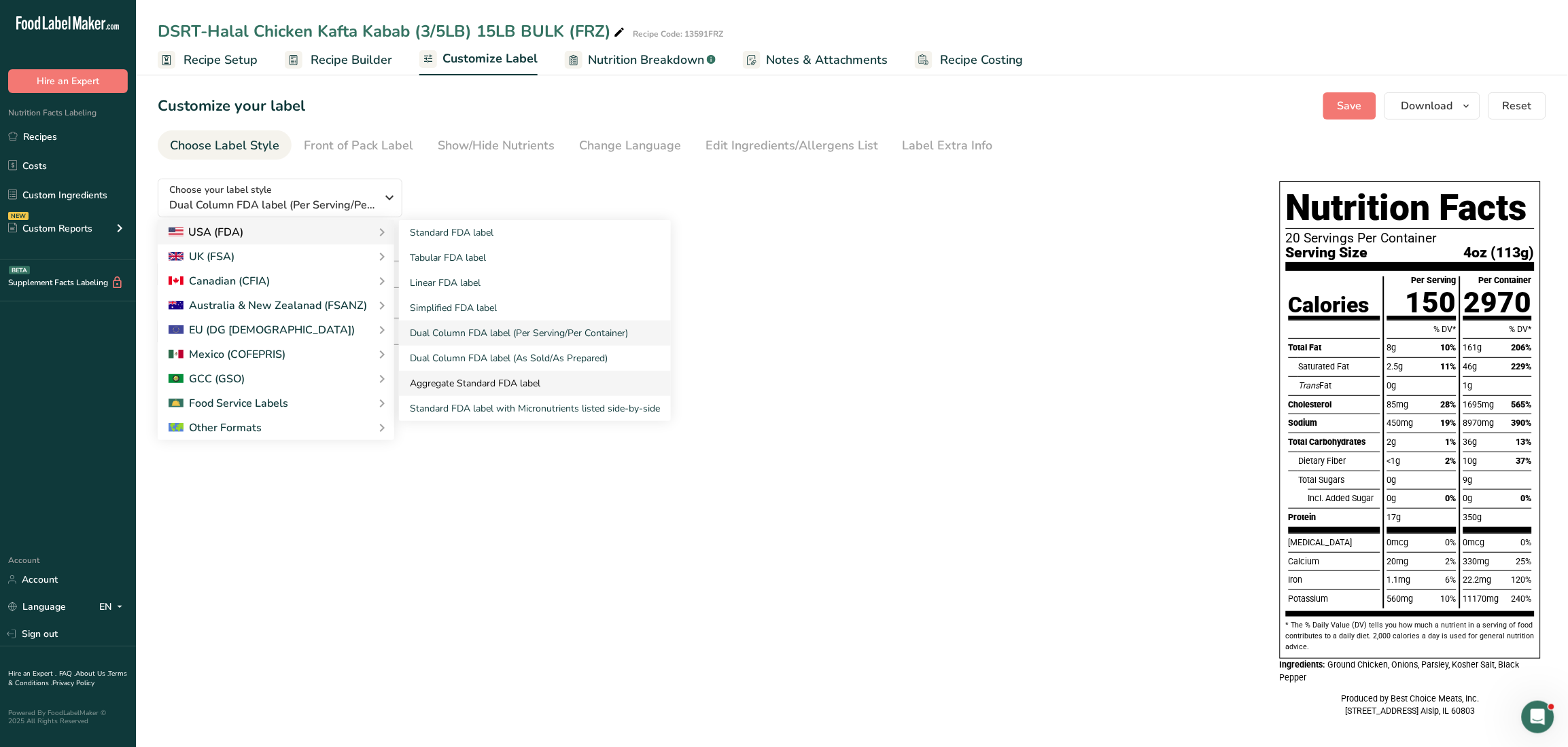
click at [468, 374] on link "Aggregate Standard FDA label" at bounding box center [535, 384] width 272 height 25
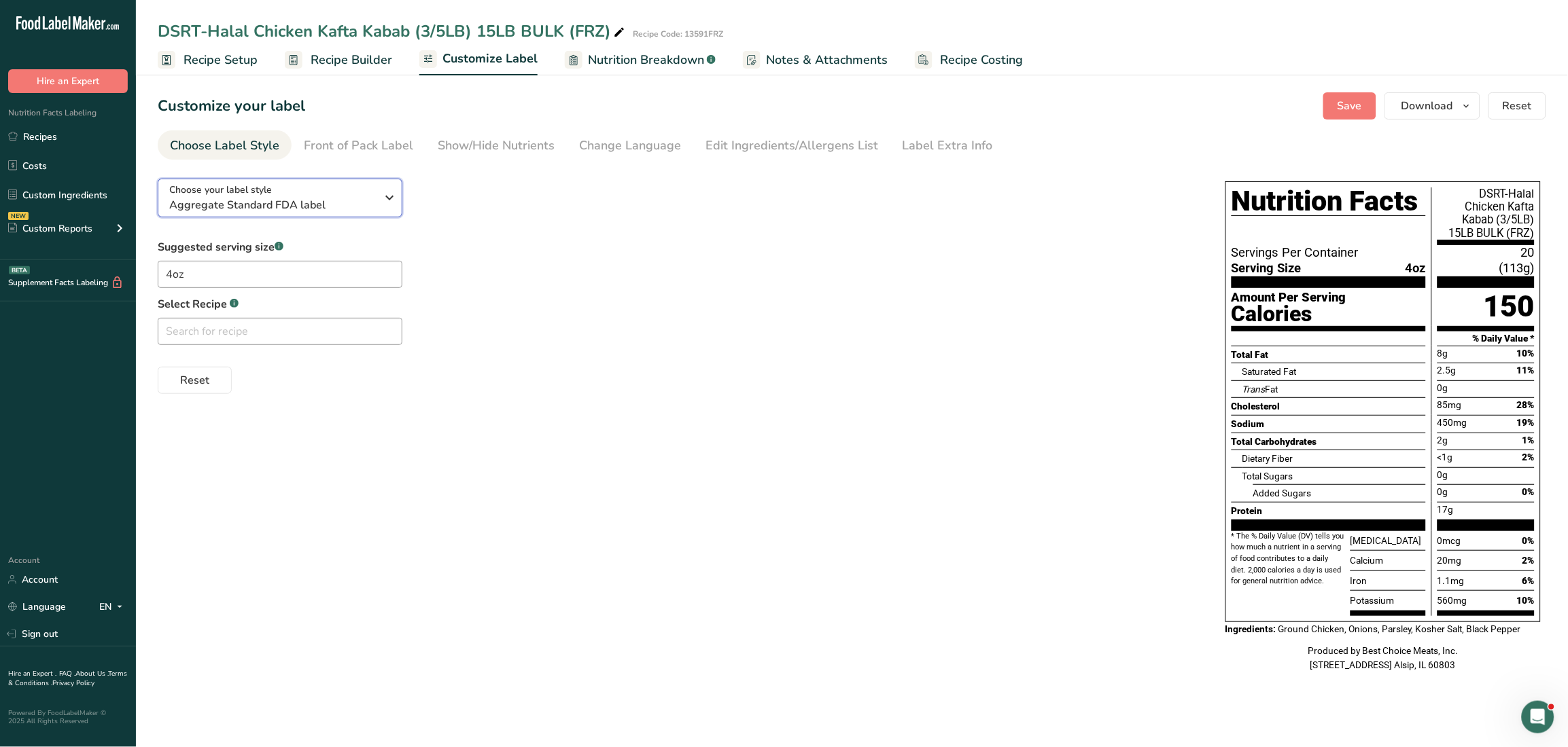
click at [371, 188] on div "Choose your label style Aggregate Standard FDA label" at bounding box center [273, 198] width 208 height 30
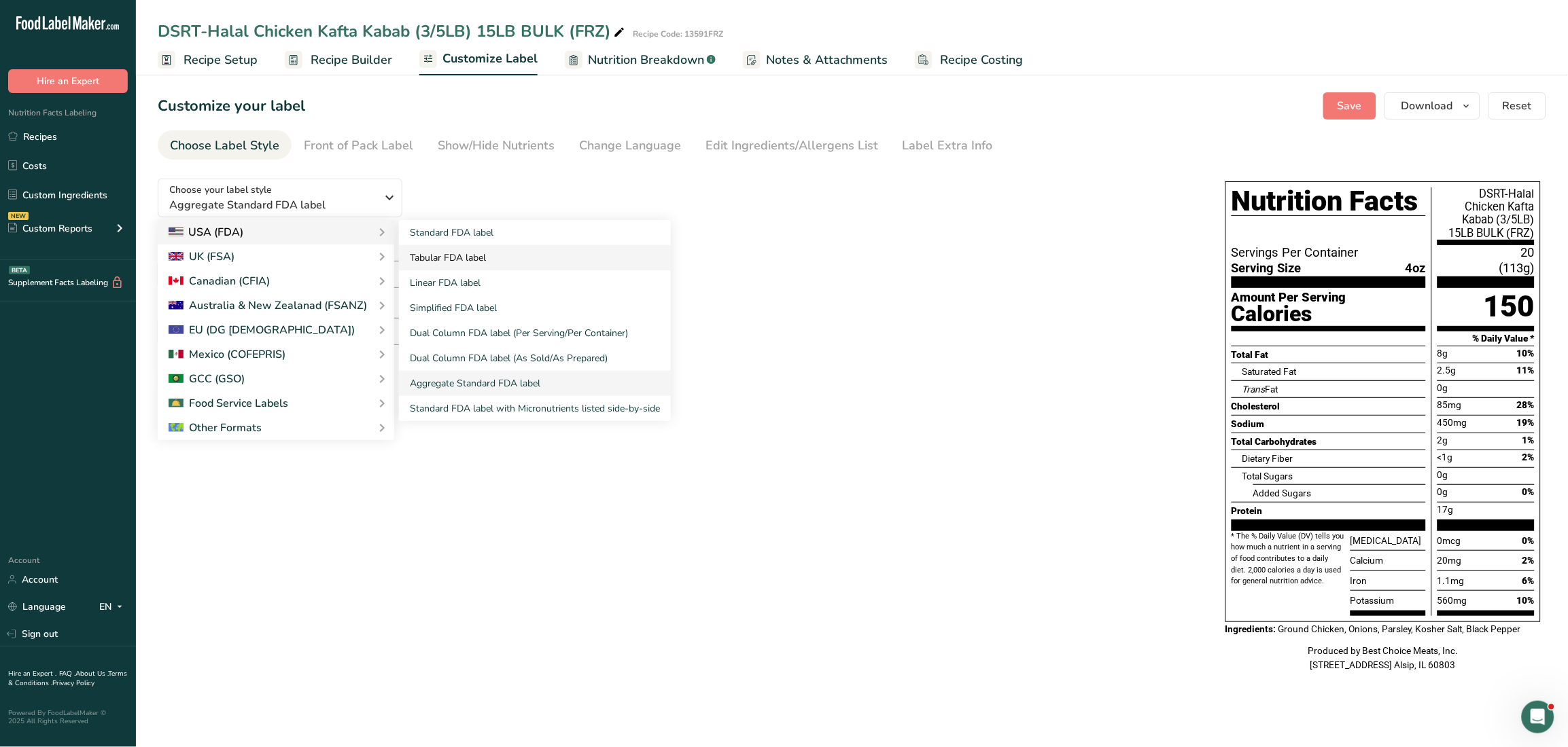
click at [488, 265] on link "Tabular FDA label" at bounding box center [535, 258] width 272 height 25
